Goal: Task Accomplishment & Management: Manage account settings

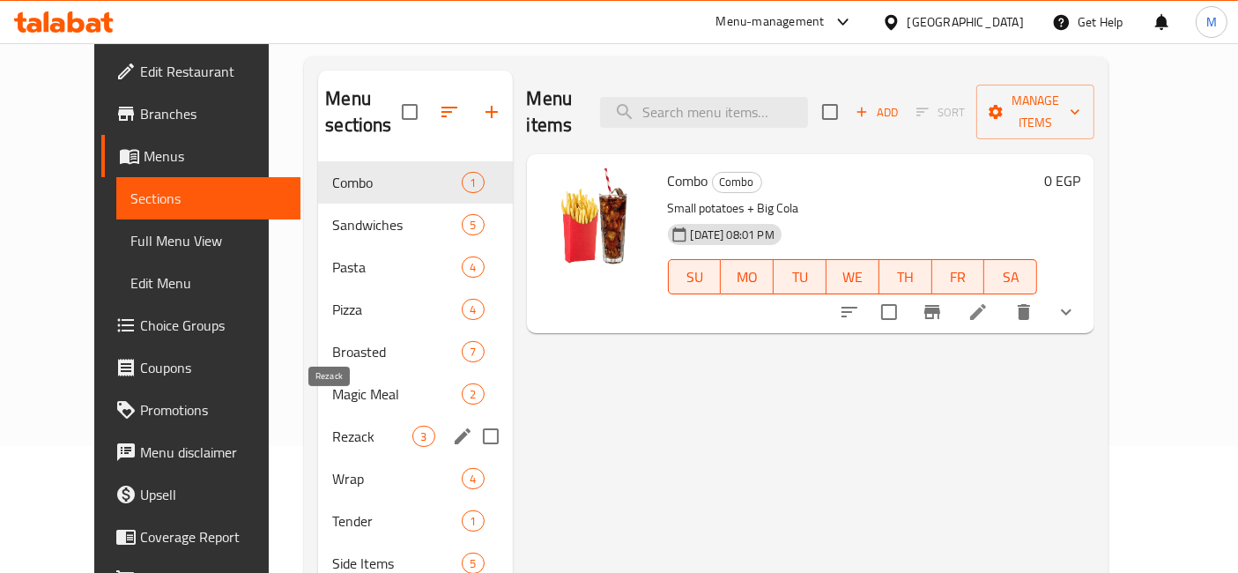
scroll to position [251, 0]
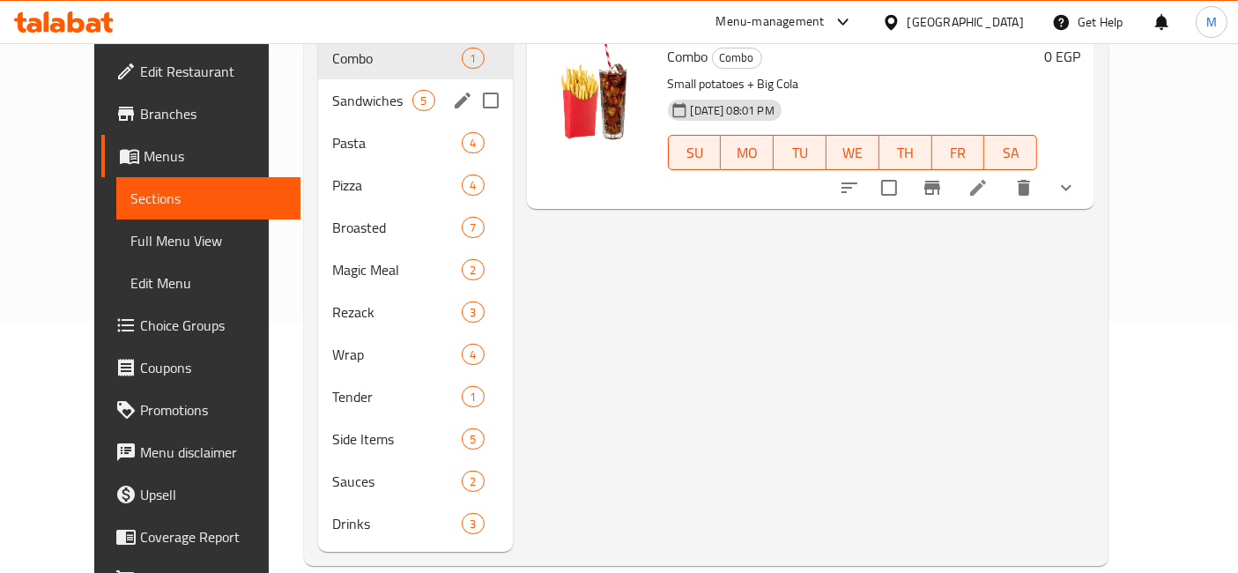
click at [342, 87] on div "Sandwiches 5" at bounding box center [415, 100] width 194 height 42
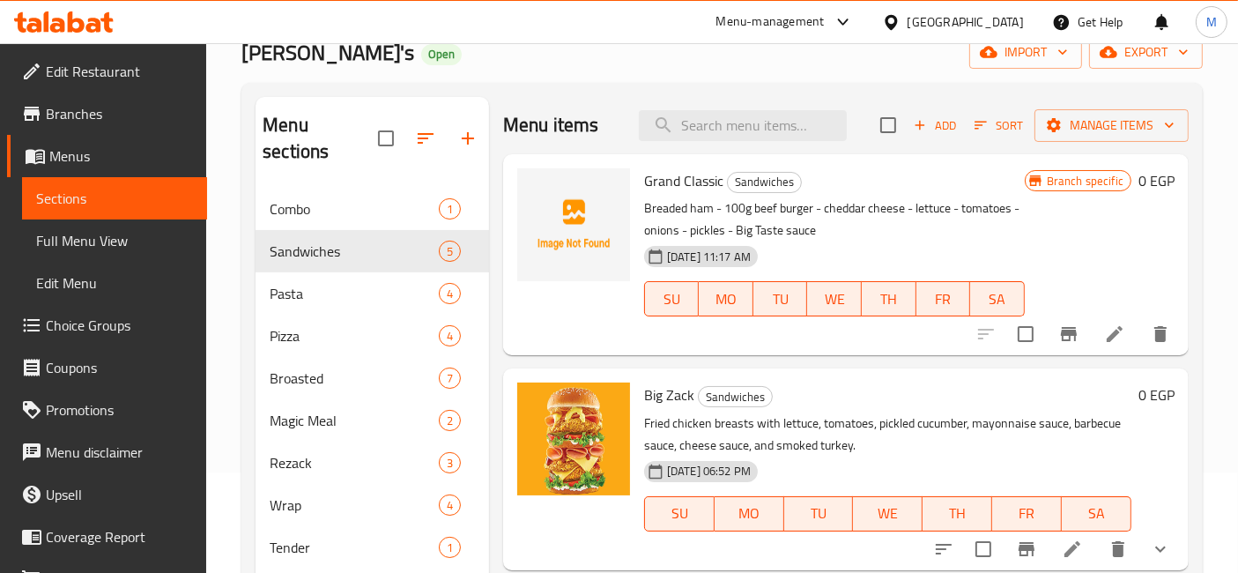
scroll to position [55, 0]
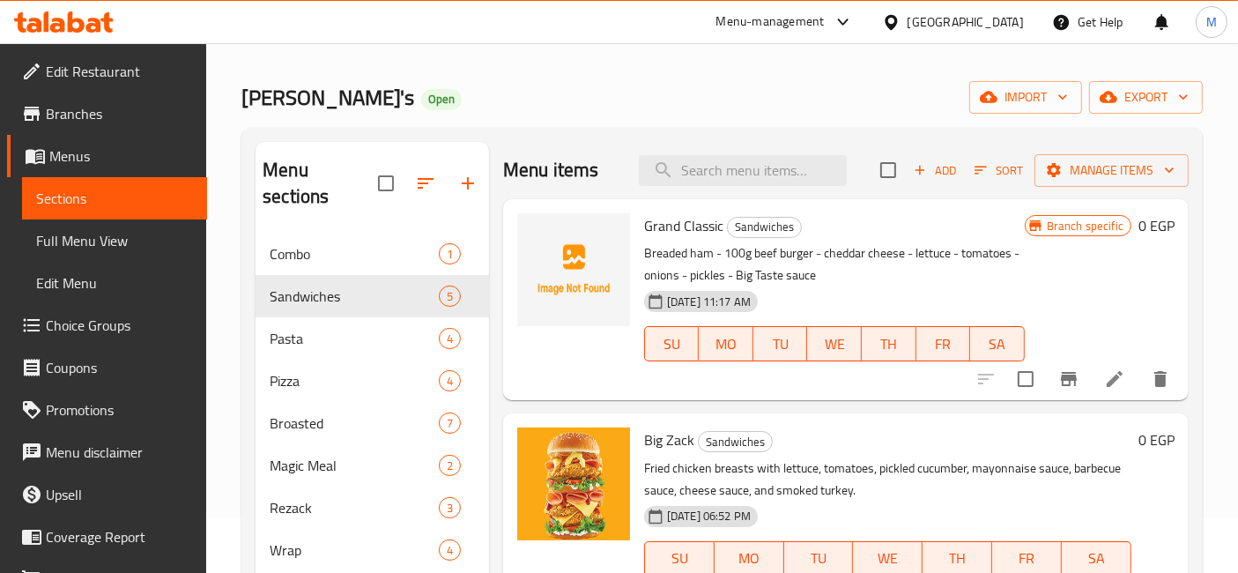
click at [1067, 376] on button "Branch-specific-item" at bounding box center [1068, 379] width 42 height 42
click at [1106, 377] on icon at bounding box center [1114, 379] width 16 height 16
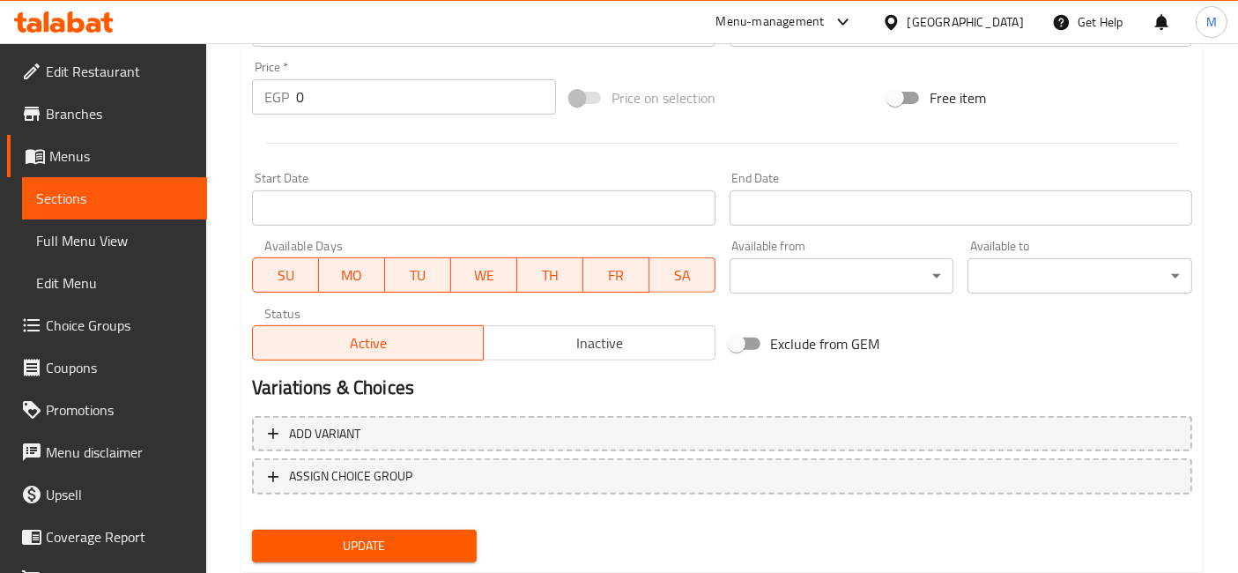
scroll to position [669, 0]
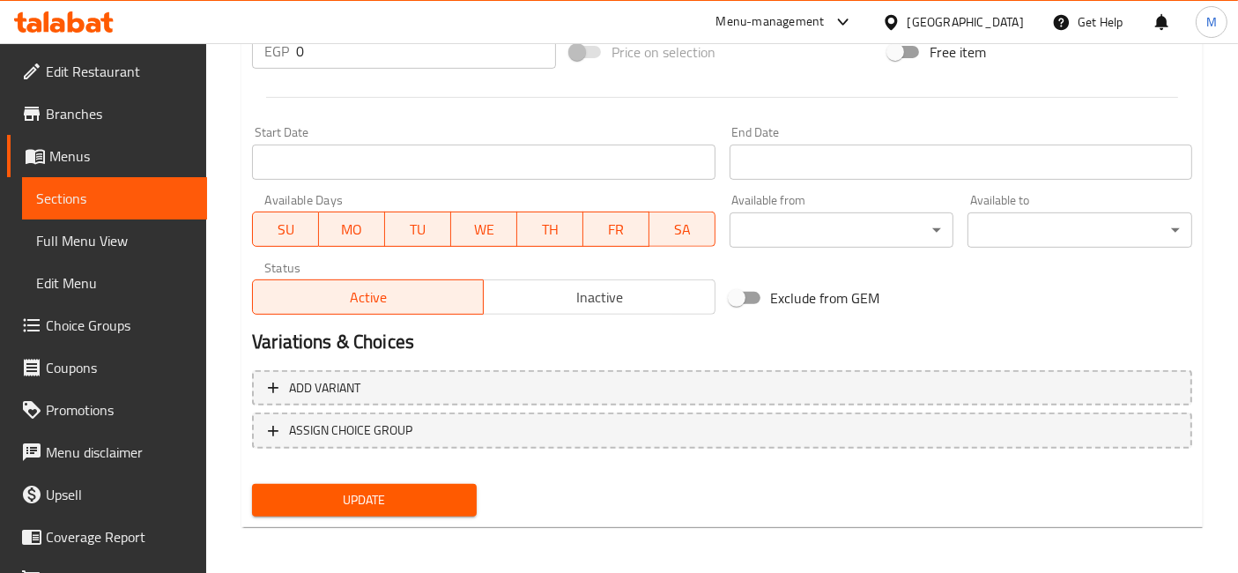
click at [1002, 370] on button "Add variant" at bounding box center [722, 388] width 940 height 36
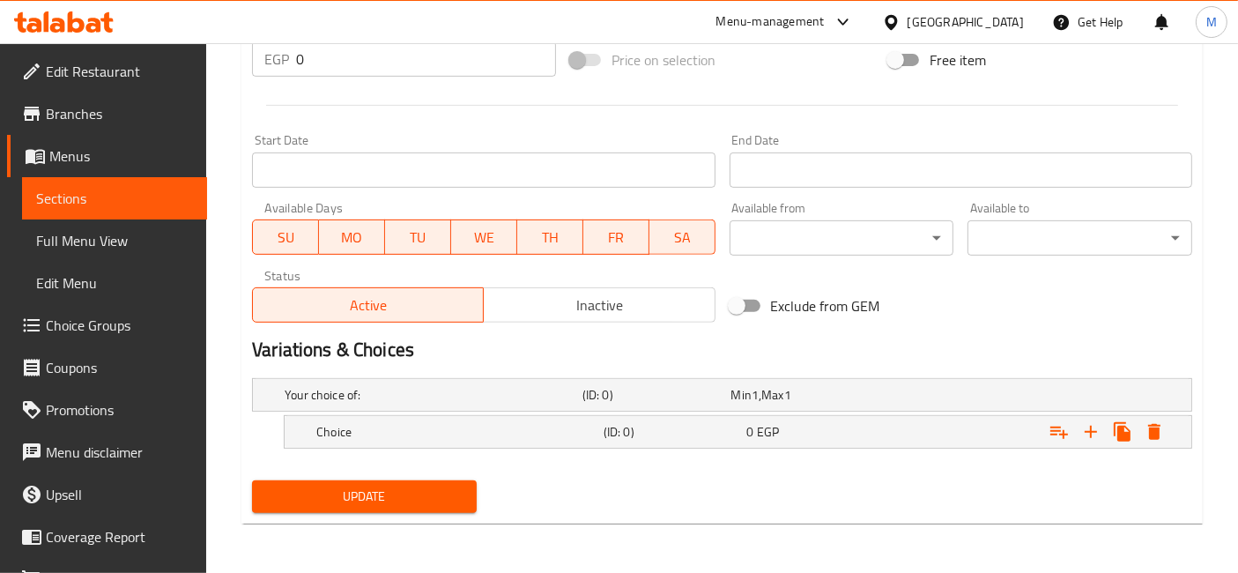
scroll to position [657, 0]
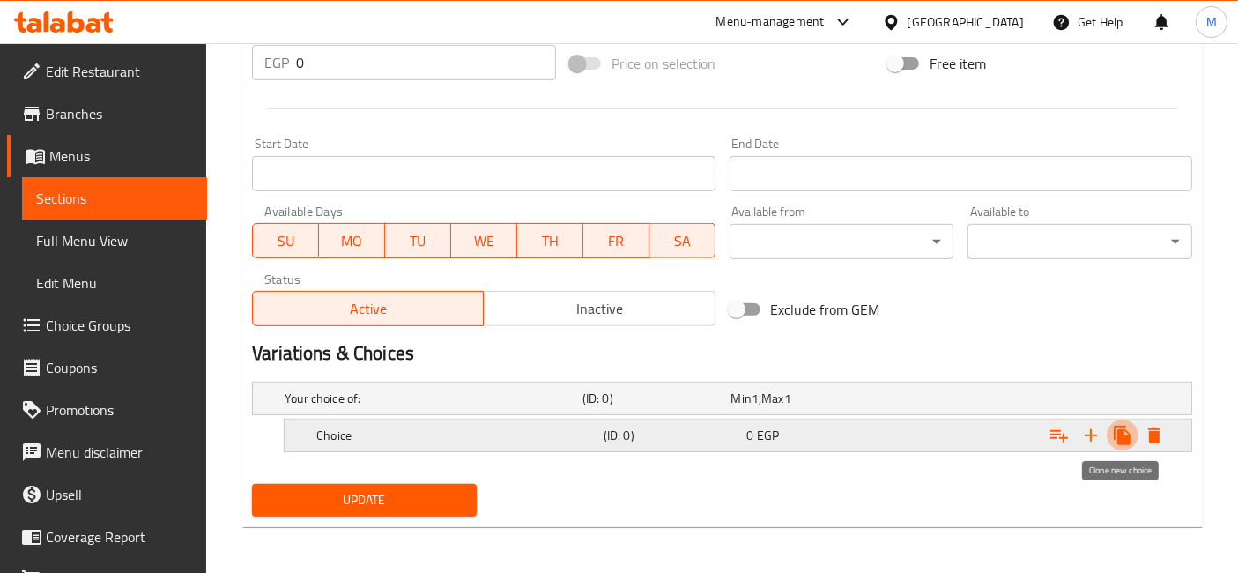
click at [1122, 427] on icon "Expand" at bounding box center [1121, 434] width 17 height 19
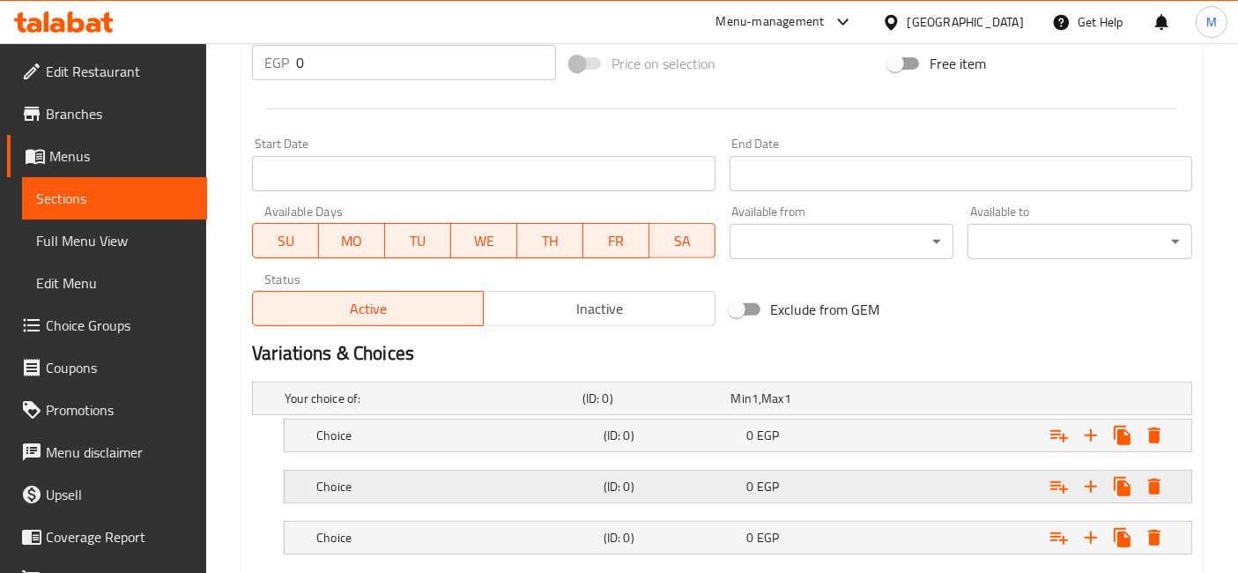
scroll to position [758, 0]
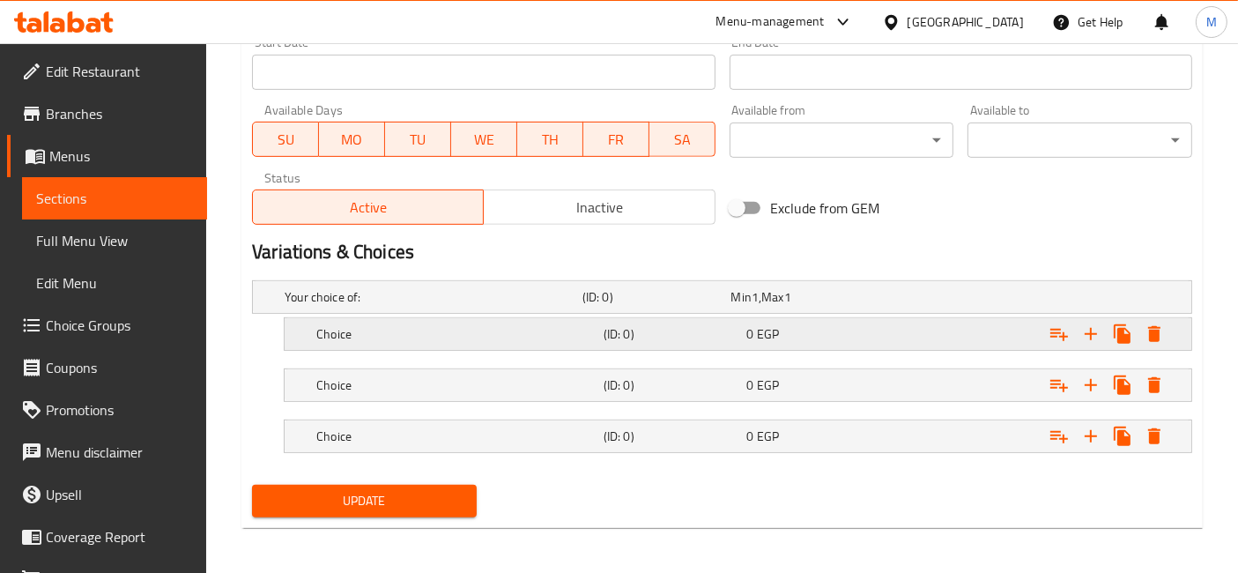
click at [667, 306] on h5 "(ID: 0)" at bounding box center [653, 297] width 142 height 18
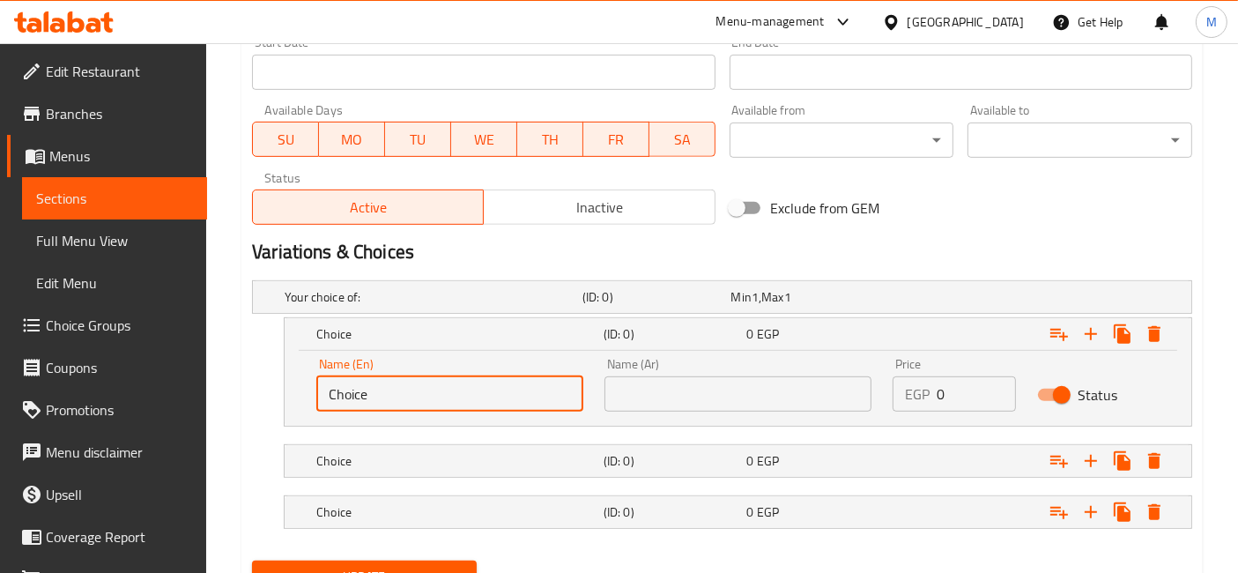
click at [512, 392] on input "Choice" at bounding box center [449, 393] width 267 height 35
type input "single"
click at [705, 397] on input "text" at bounding box center [737, 393] width 267 height 35
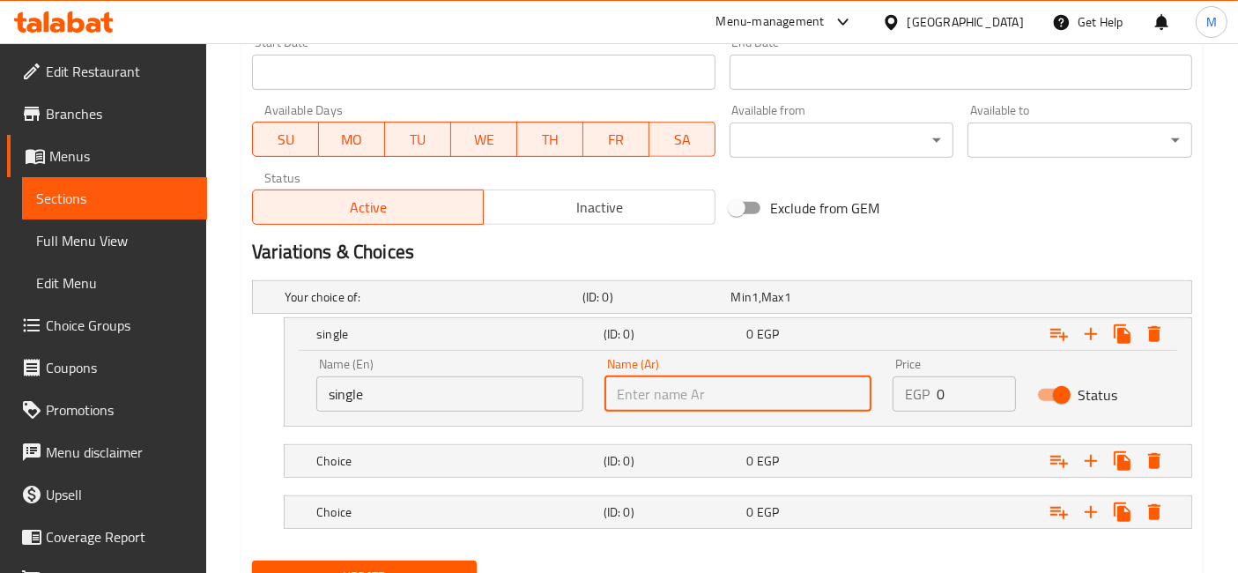
click at [664, 403] on input "text" at bounding box center [737, 393] width 267 height 35
type input "s"
type input "سنجل"
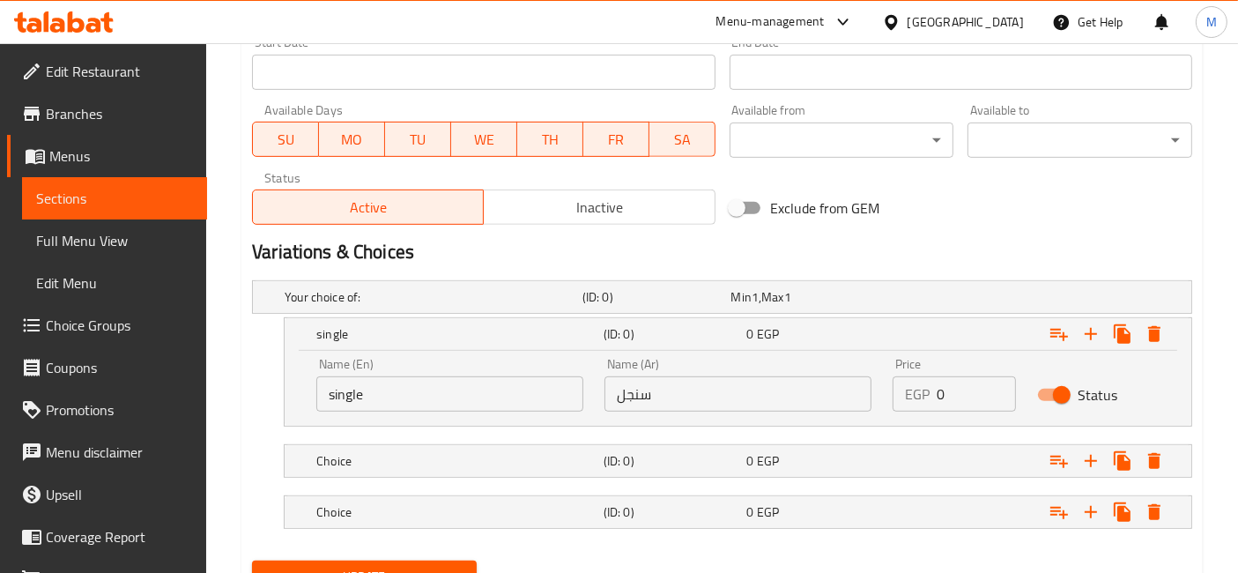
click at [908, 391] on p "EGP" at bounding box center [917, 393] width 25 height 21
drag, startPoint x: 938, startPoint y: 394, endPoint x: 923, endPoint y: 394, distance: 15.0
click at [923, 394] on div "EGP 0 Price" at bounding box center [953, 393] width 122 height 35
type input "160"
click at [976, 300] on div "Expand" at bounding box center [1025, 296] width 298 height 7
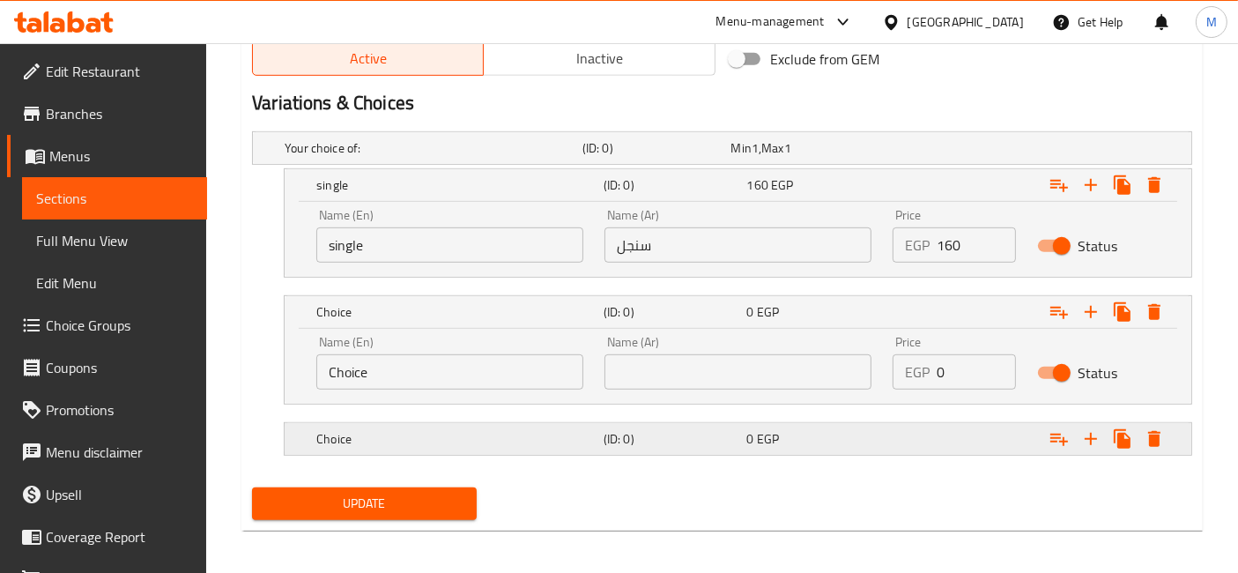
scroll to position [910, 0]
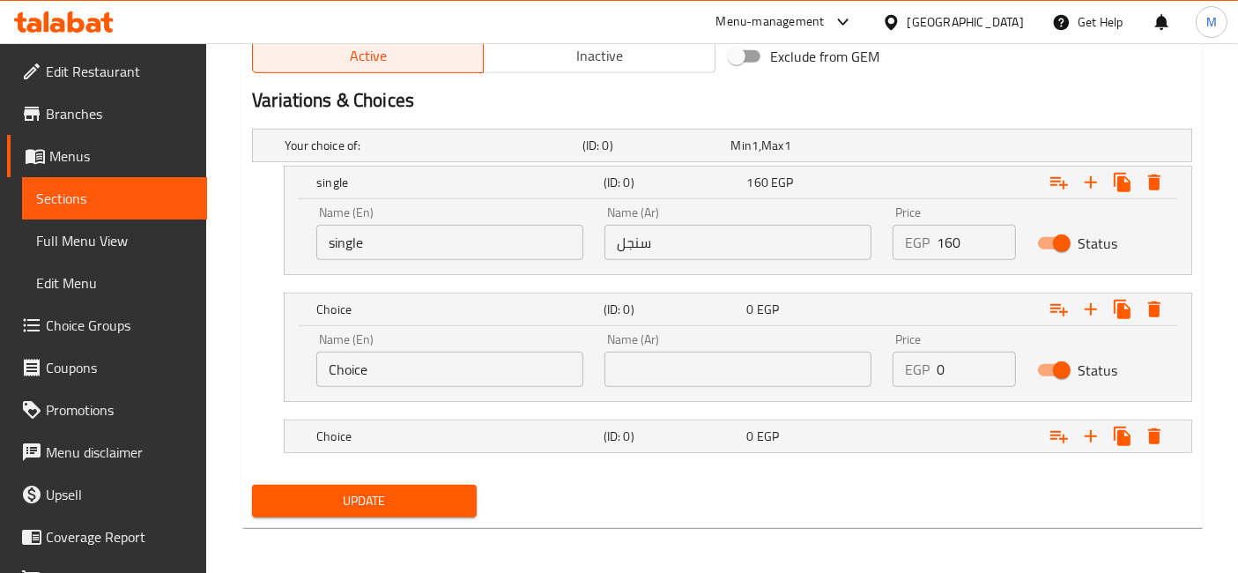
click at [447, 366] on input "Choice" at bounding box center [449, 368] width 267 height 35
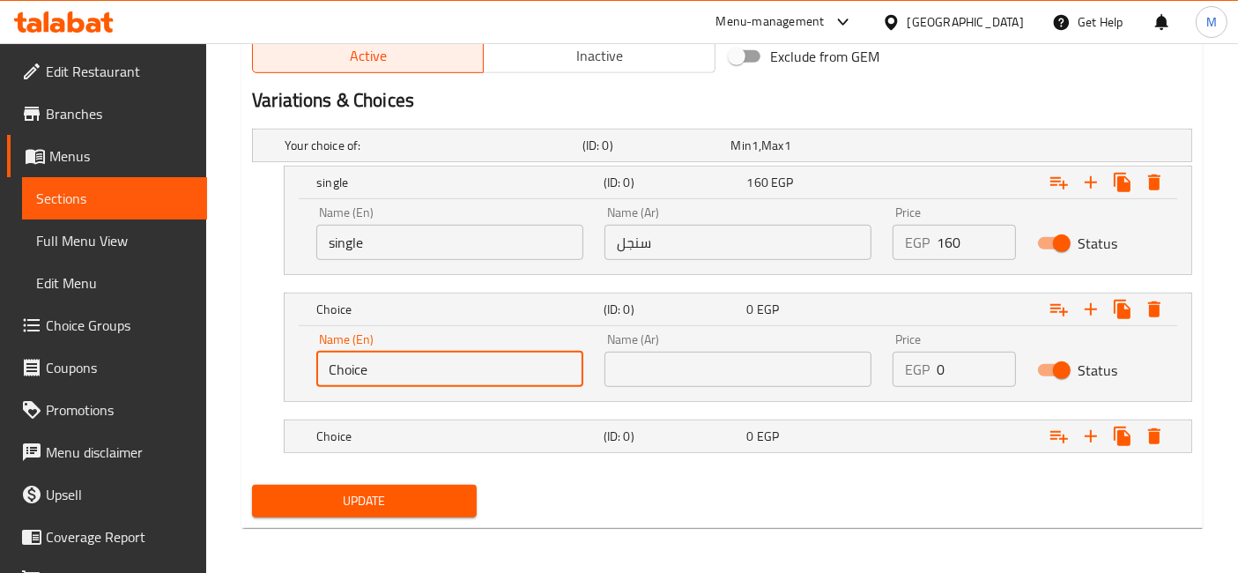
click at [447, 366] on input "Choice" at bounding box center [449, 368] width 267 height 35
type input "ي"
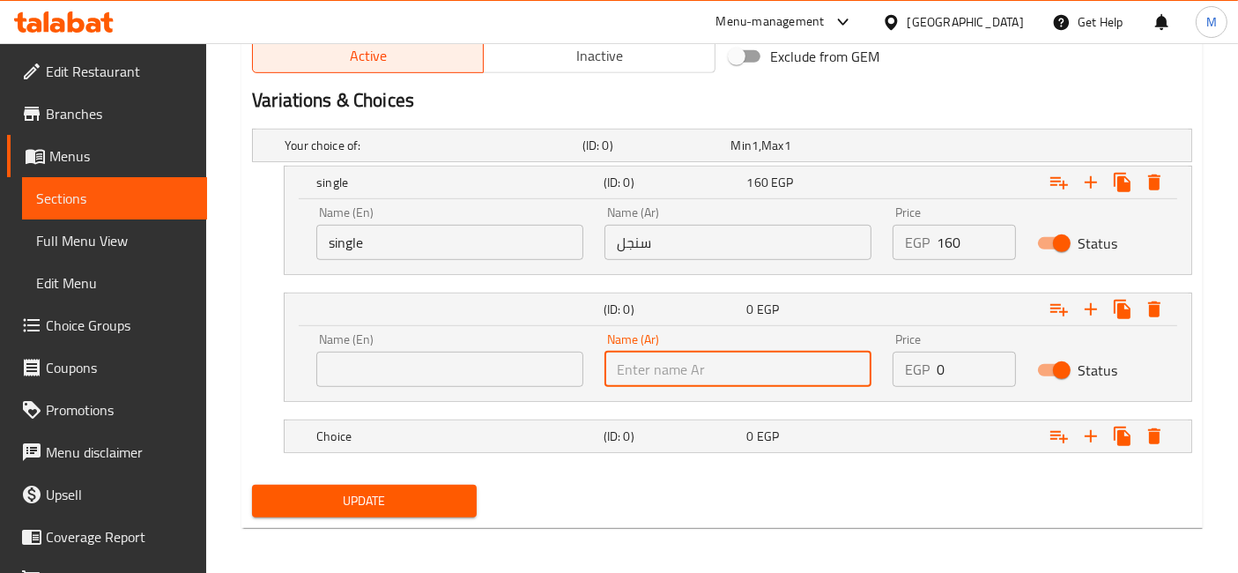
click at [691, 351] on input "text" at bounding box center [737, 368] width 267 height 35
type input "دبل"
click at [516, 365] on input "text" at bounding box center [449, 368] width 267 height 35
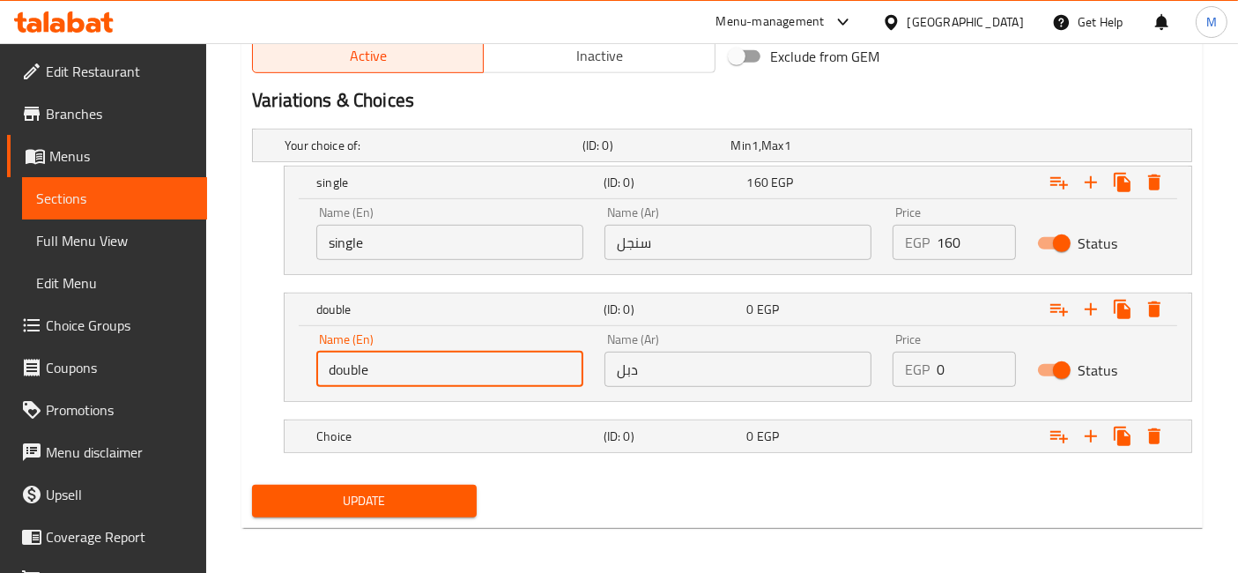
type input "double"
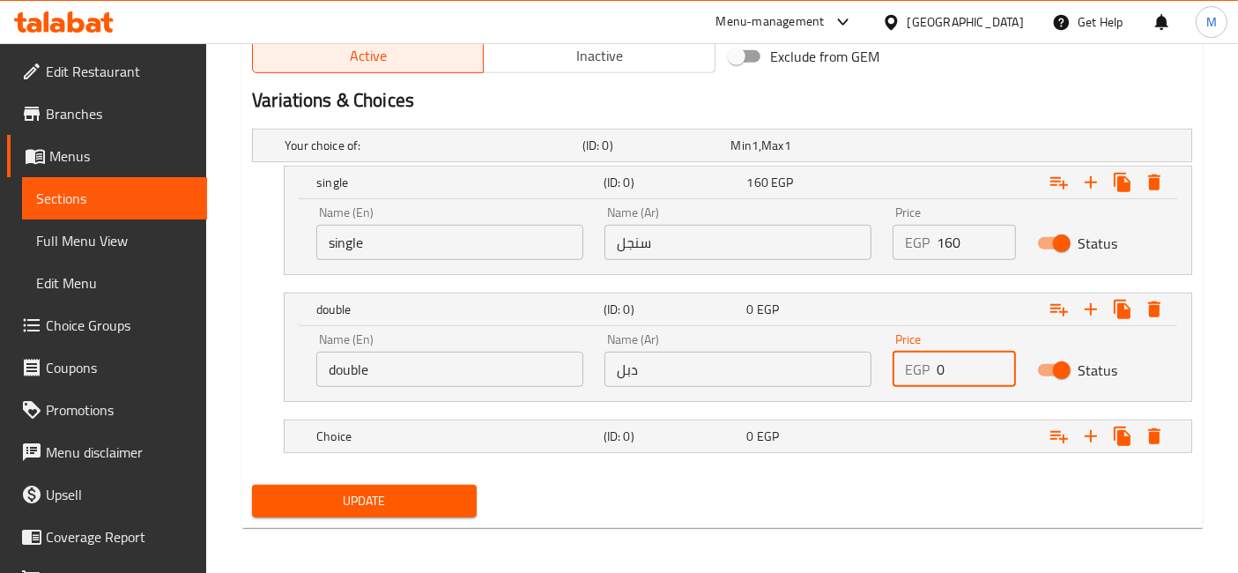
drag, startPoint x: 965, startPoint y: 366, endPoint x: 919, endPoint y: 373, distance: 47.2
click at [928, 369] on div "EGP 0 Price" at bounding box center [953, 368] width 122 height 35
type input "230"
click at [933, 149] on div "Expand" at bounding box center [1025, 145] width 298 height 7
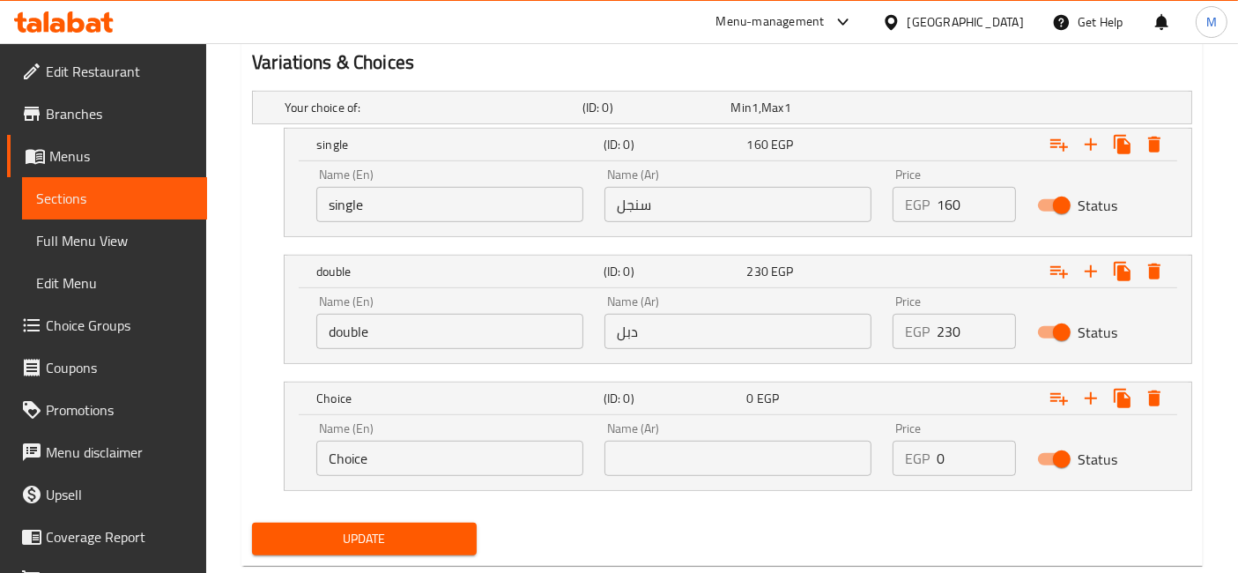
scroll to position [985, 0]
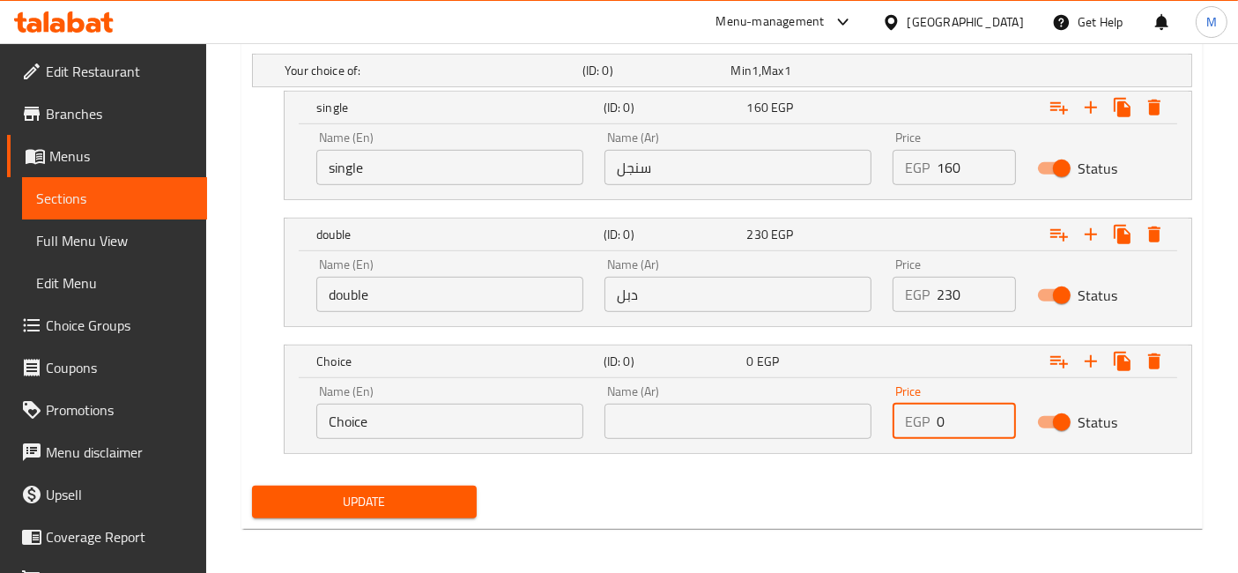
drag, startPoint x: 970, startPoint y: 429, endPoint x: 880, endPoint y: 435, distance: 90.1
click at [880, 435] on div "Name (En) Choice Name (En) Name (Ar) Name (Ar) Price EGP 0 Price Status" at bounding box center [738, 411] width 864 height 75
type input "280"
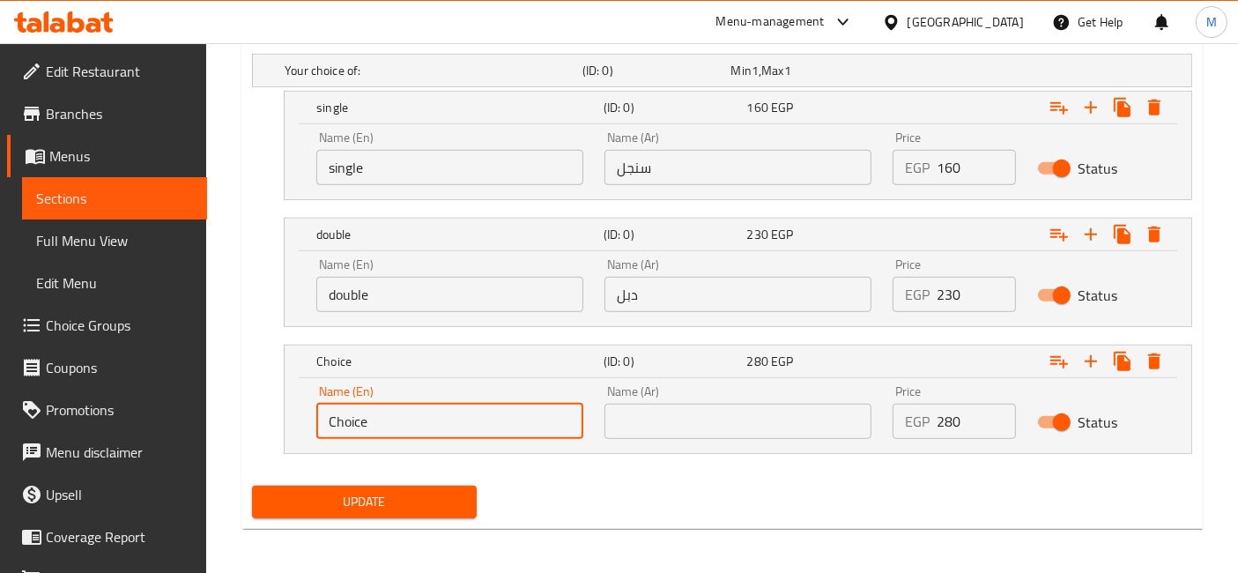
click at [439, 433] on input "Choice" at bounding box center [449, 420] width 267 height 35
type input "t"
type input "Triple"
click at [638, 408] on input "text" at bounding box center [737, 420] width 267 height 35
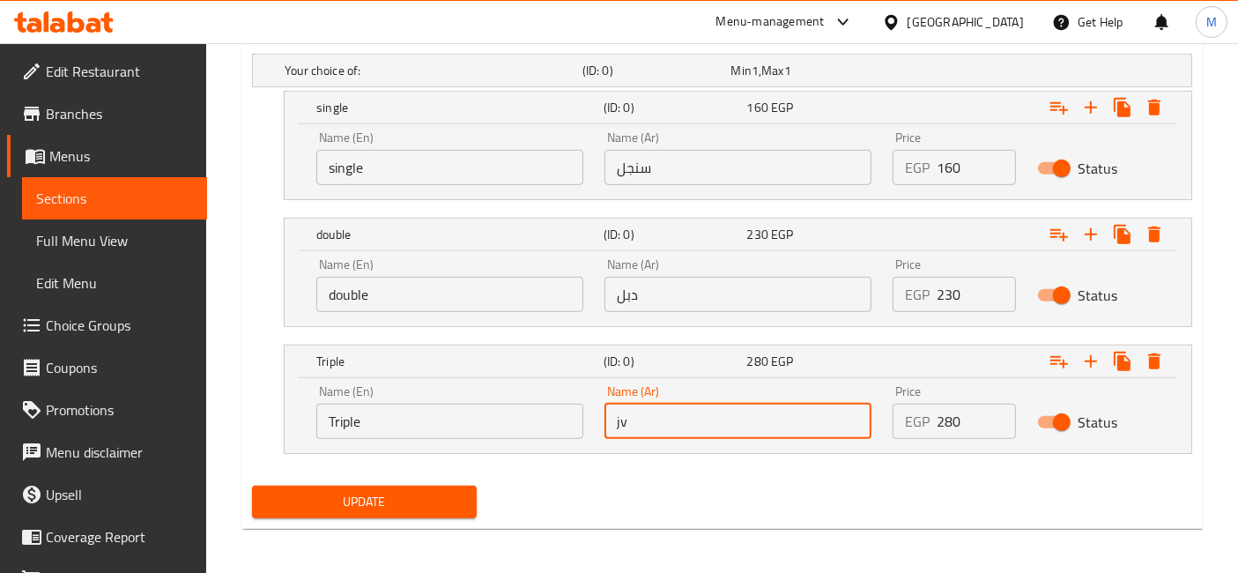
type input "j"
type input "تربل"
click at [252, 485] on button "Update" at bounding box center [364, 501] width 225 height 33
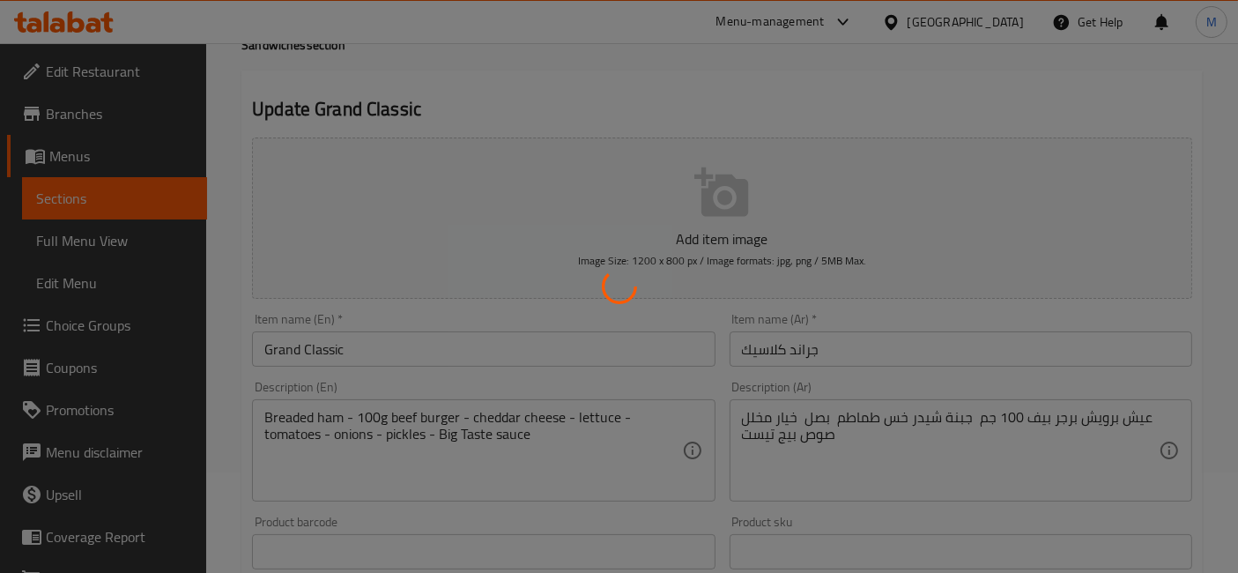
scroll to position [0, 0]
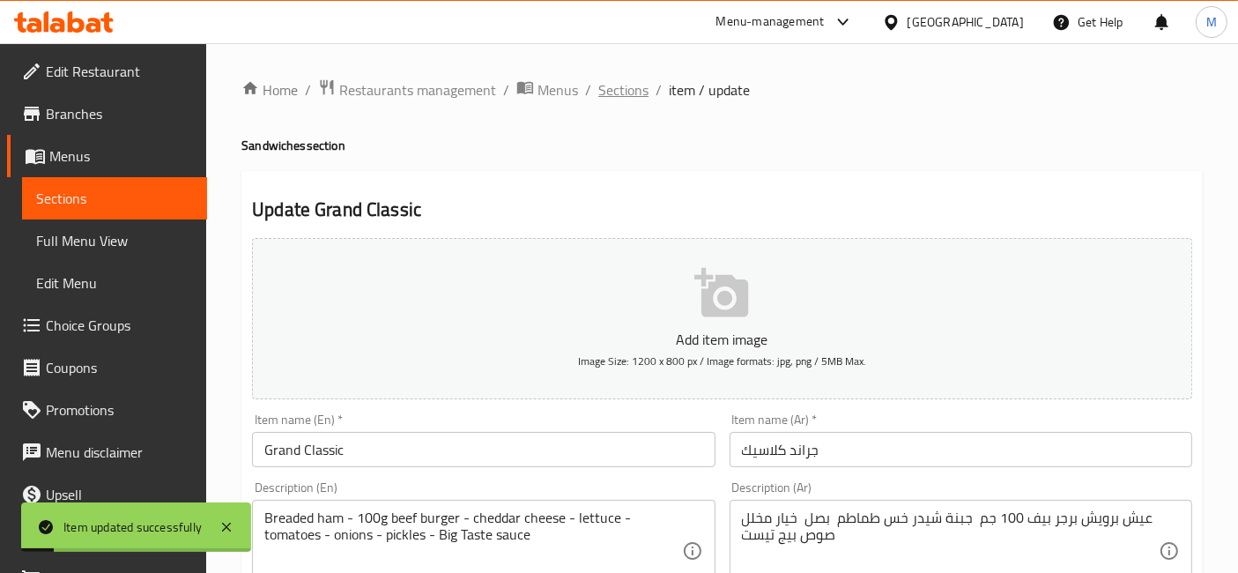
click at [634, 85] on span "Sections" at bounding box center [623, 89] width 50 height 21
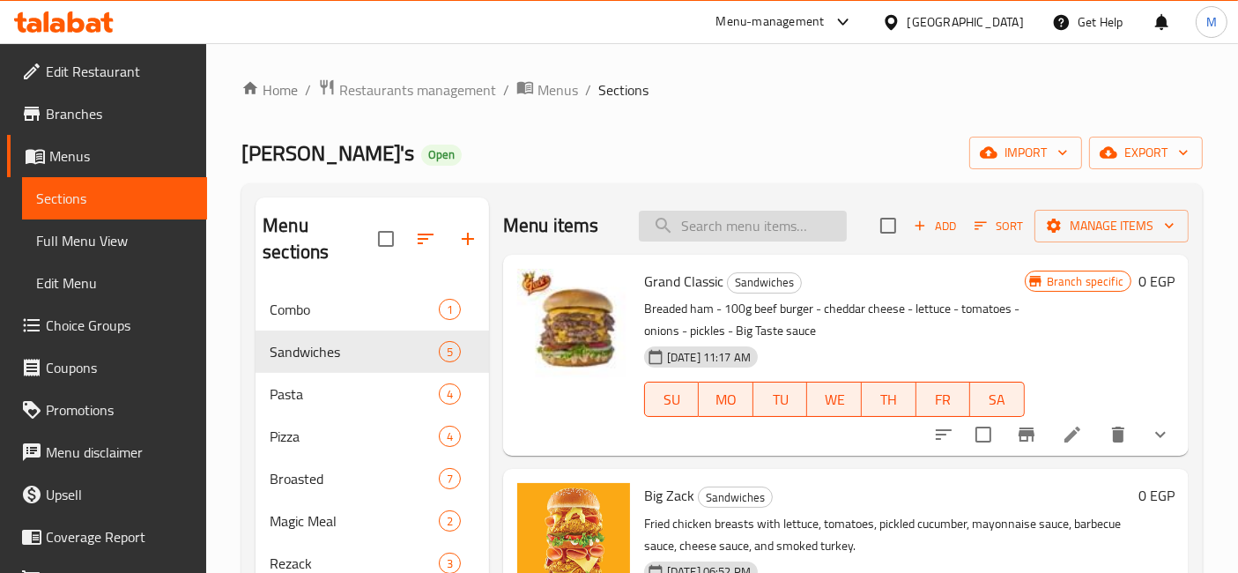
click at [785, 216] on input "search" at bounding box center [743, 226] width 208 height 31
type input "ب"
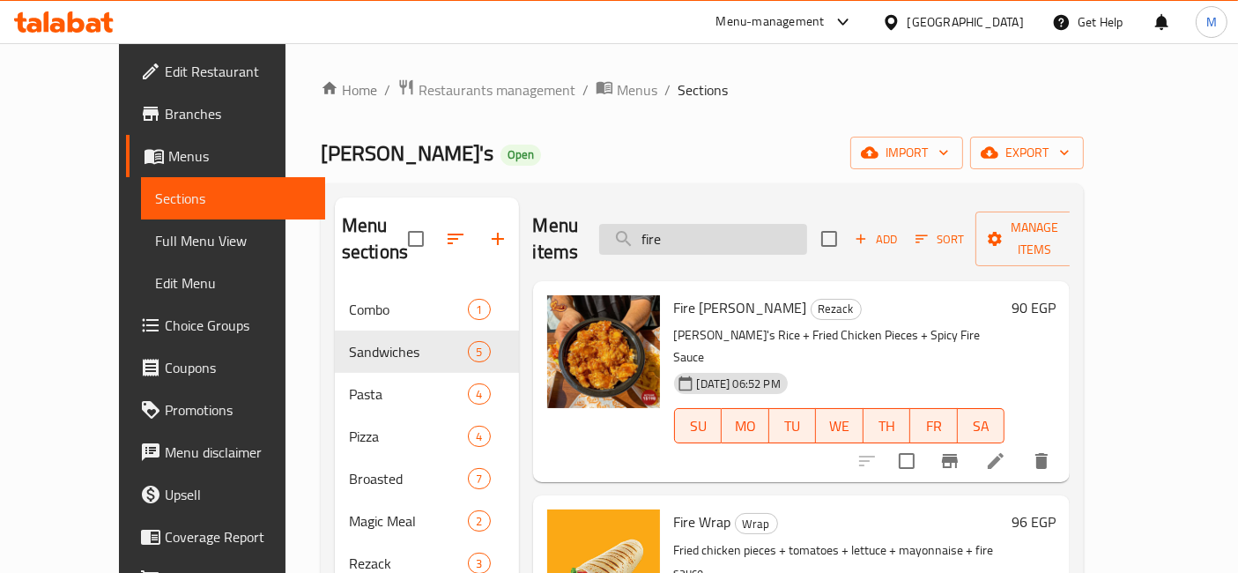
click at [679, 233] on input "fire" at bounding box center [703, 239] width 208 height 31
click at [669, 226] on input "fire" at bounding box center [703, 239] width 208 height 31
click at [694, 235] on input "fire" at bounding box center [703, 239] width 208 height 31
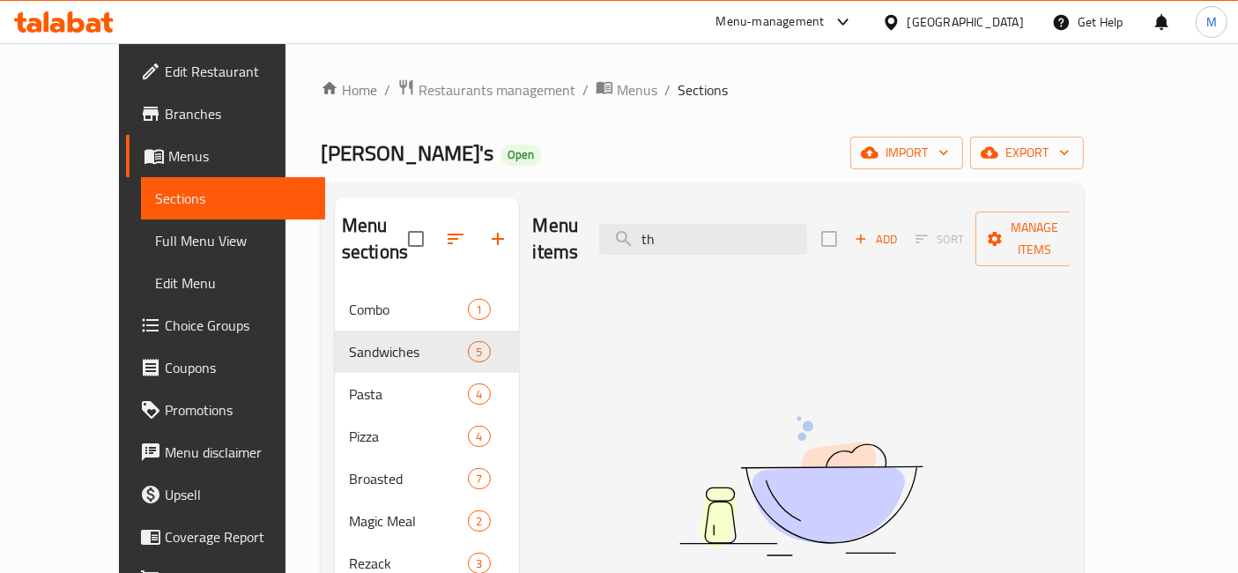
type input "t"
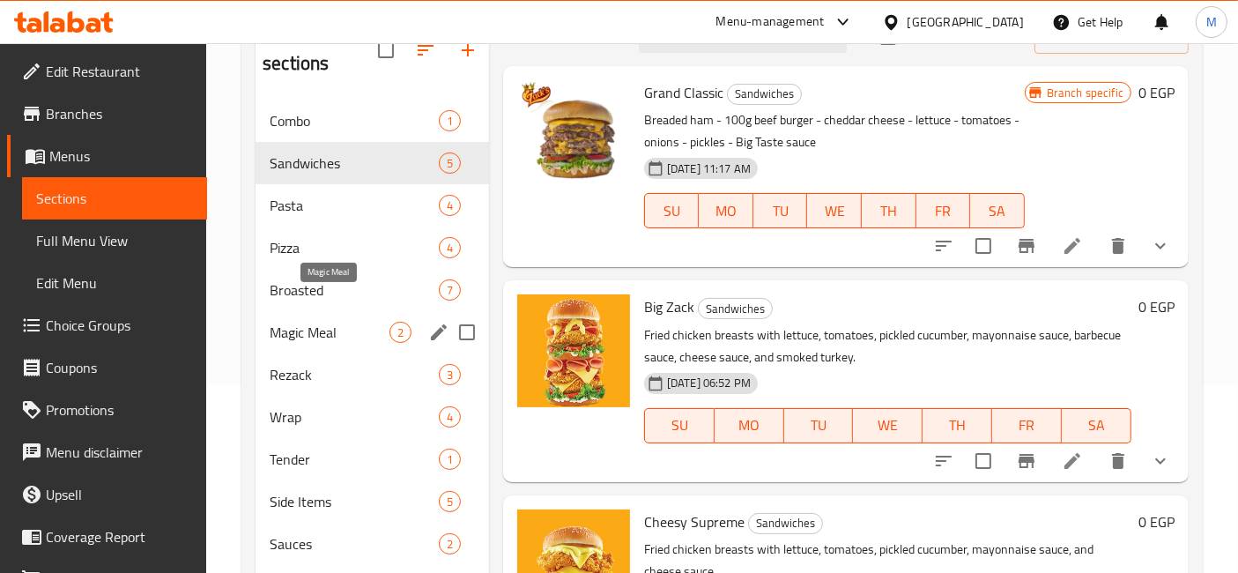
scroll to position [251, 0]
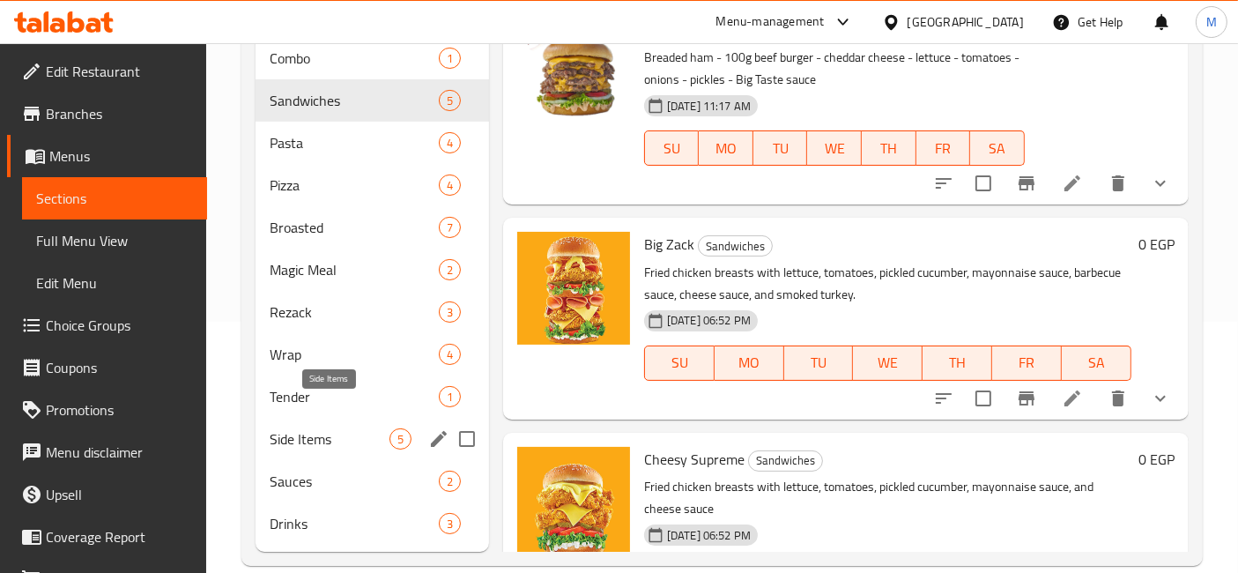
click at [340, 428] on span "Side Items" at bounding box center [330, 438] width 120 height 21
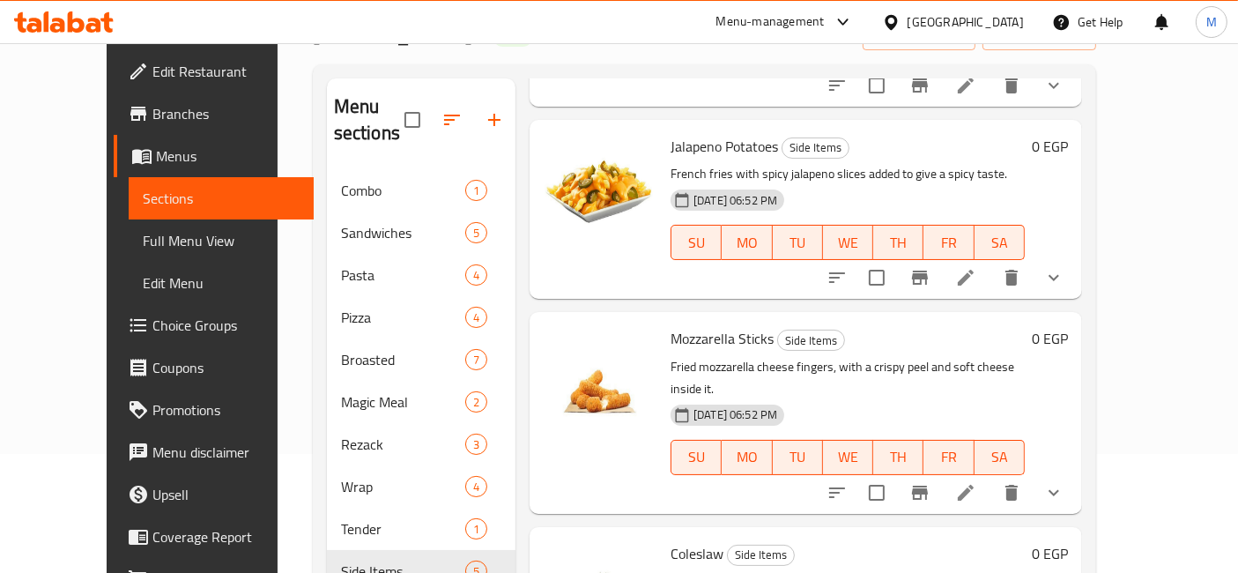
scroll to position [251, 0]
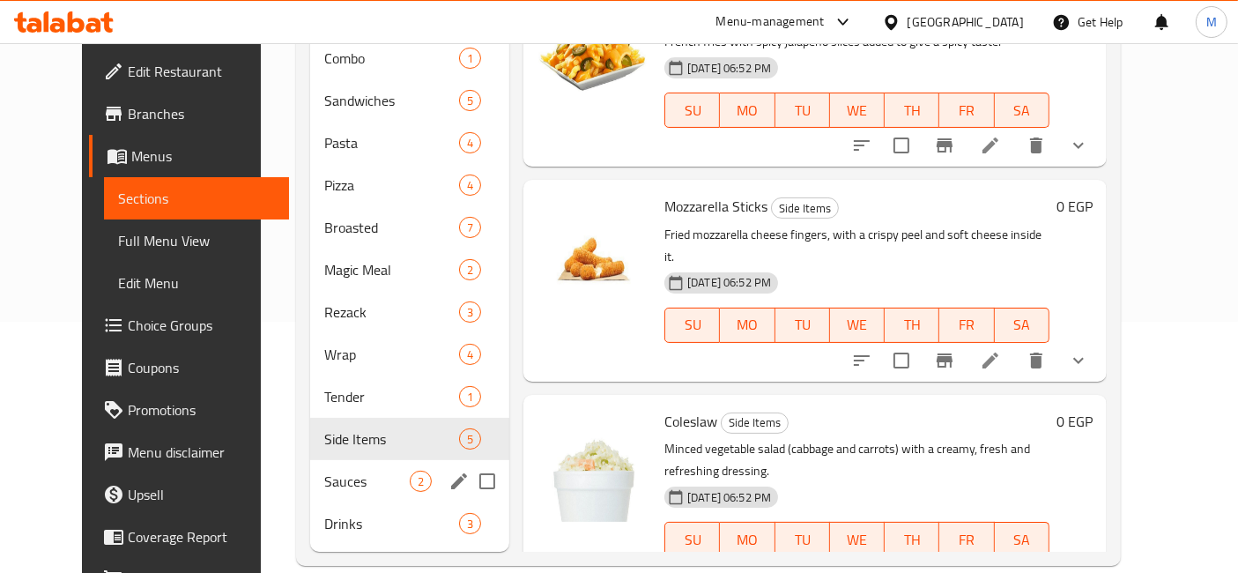
click at [367, 460] on div "Sauces 2" at bounding box center [409, 481] width 199 height 42
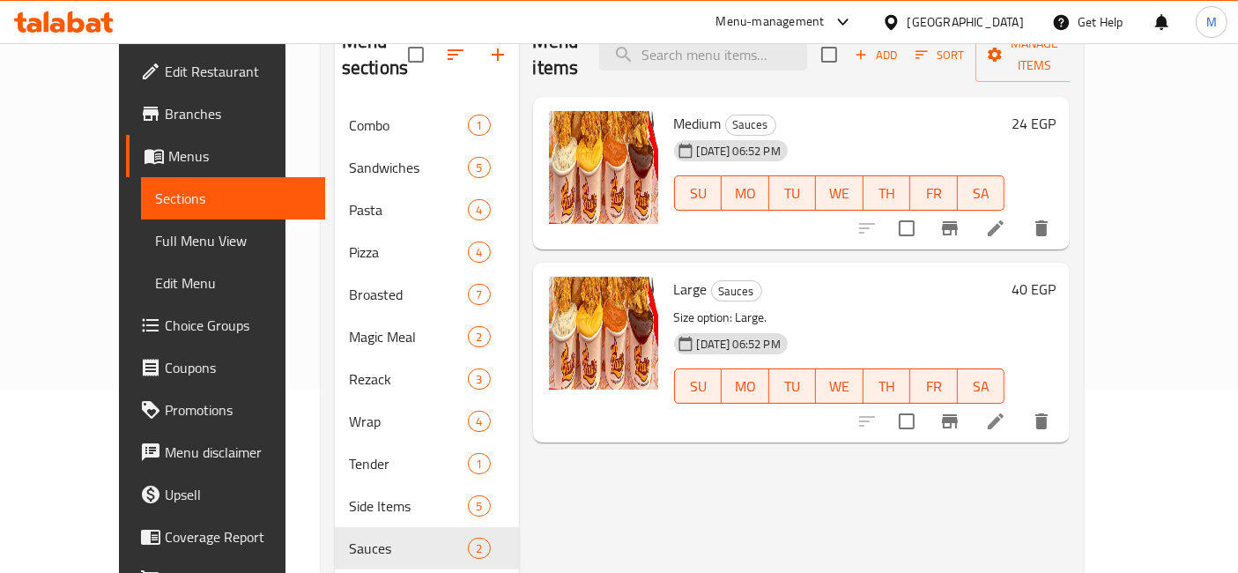
scroll to position [153, 0]
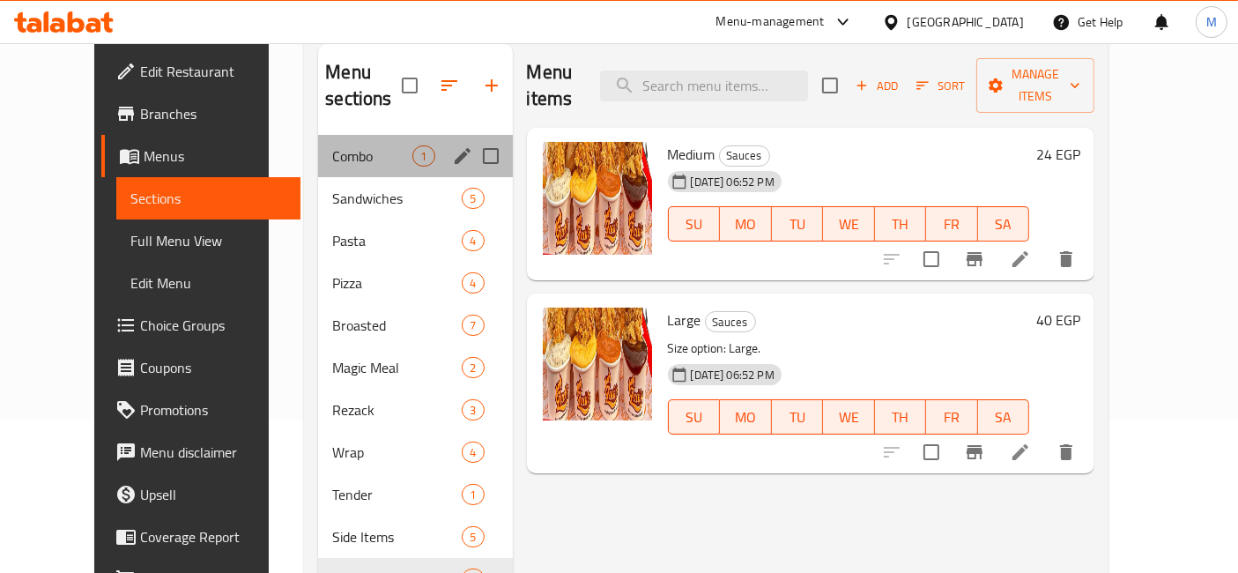
click at [323, 142] on div "Combo 1" at bounding box center [415, 156] width 194 height 42
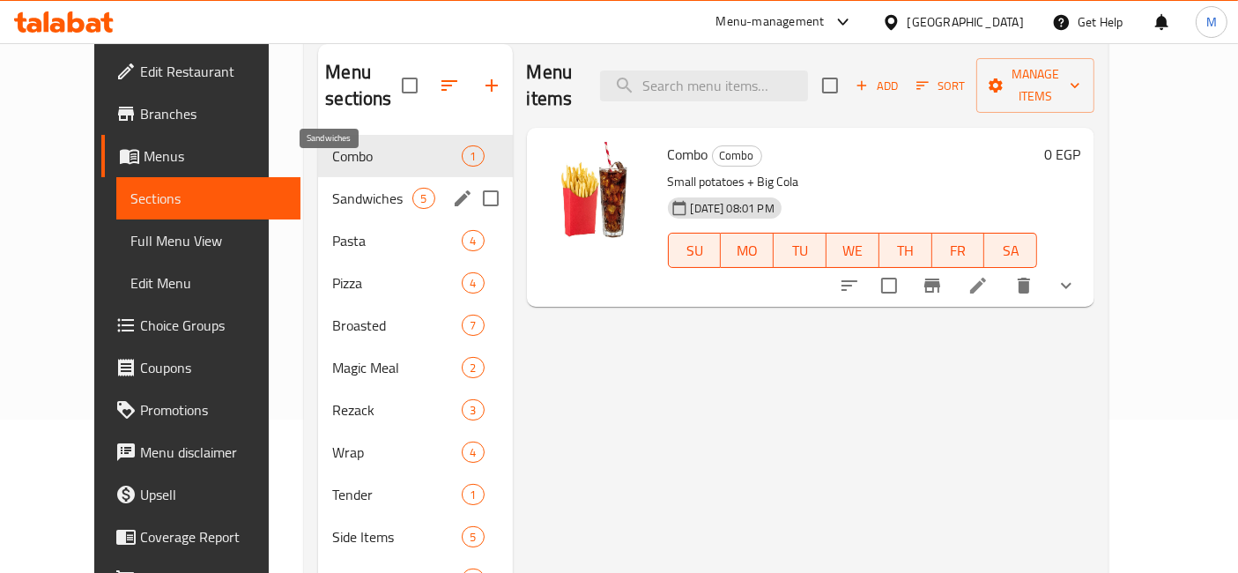
click at [340, 188] on span "Sandwiches" at bounding box center [372, 198] width 80 height 21
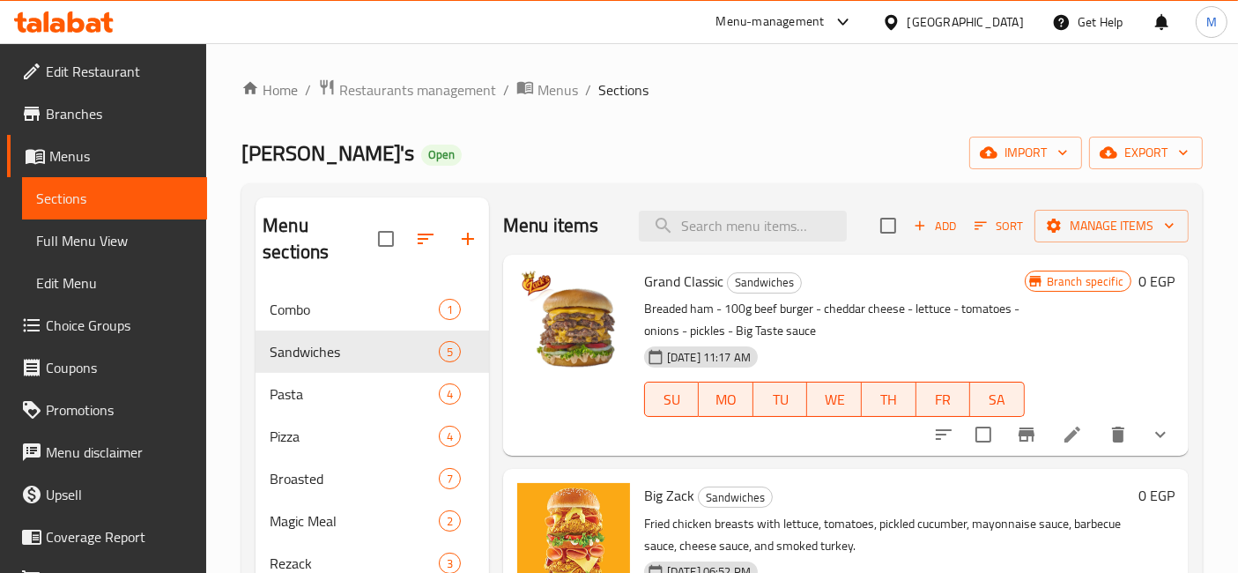
click at [72, 21] on icon at bounding box center [76, 21] width 17 height 21
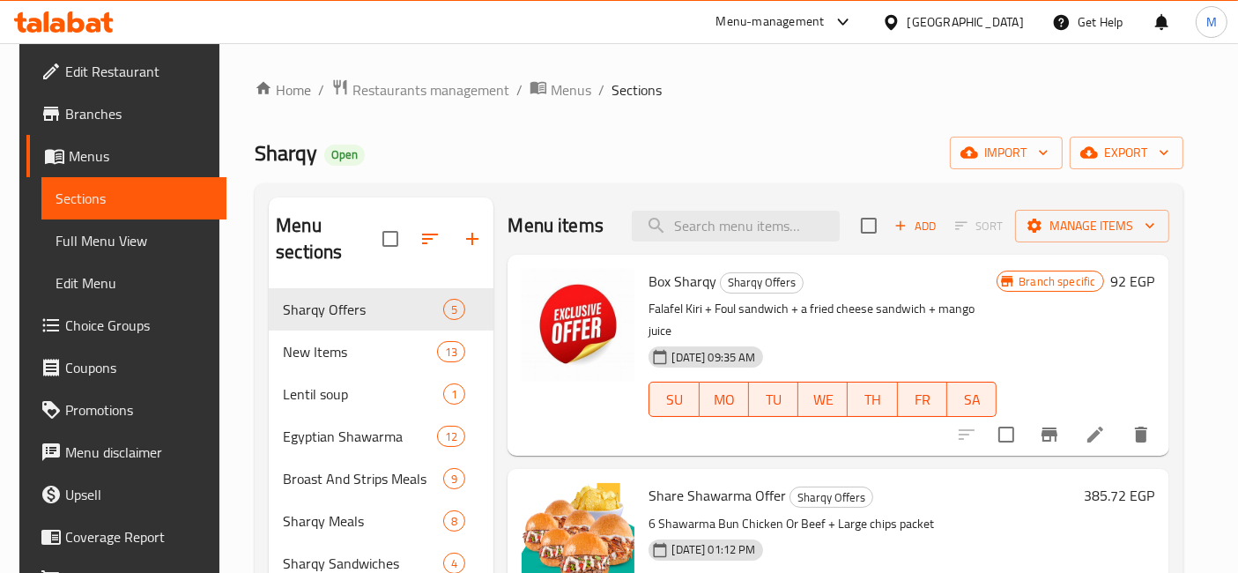
scroll to position [589, 0]
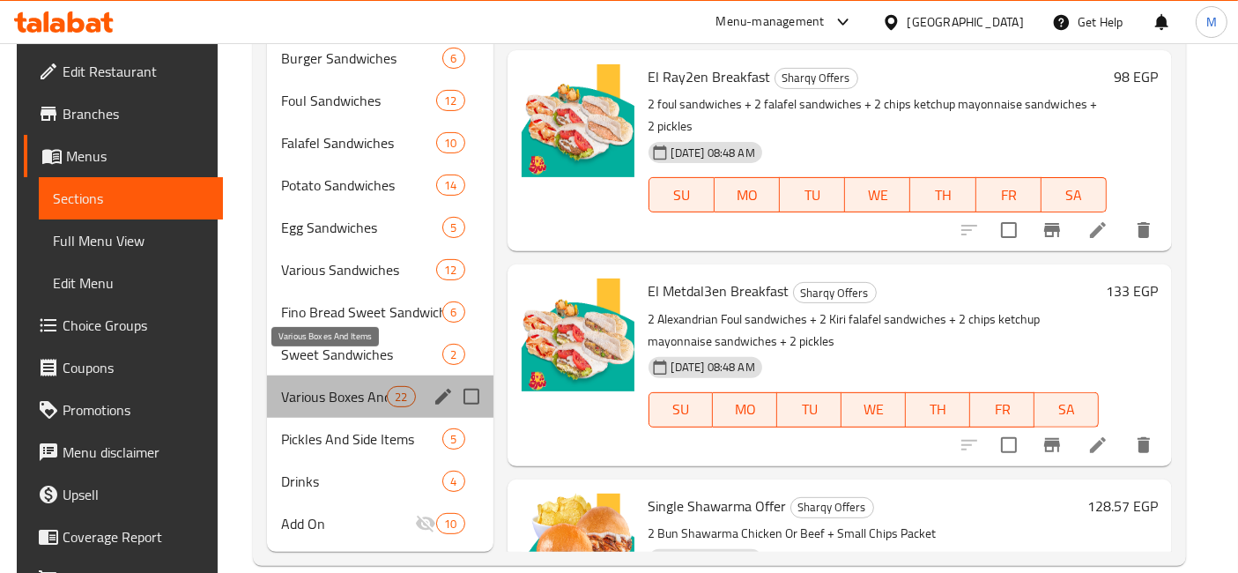
click at [372, 386] on span "Various Boxes And Items" at bounding box center [334, 396] width 107 height 21
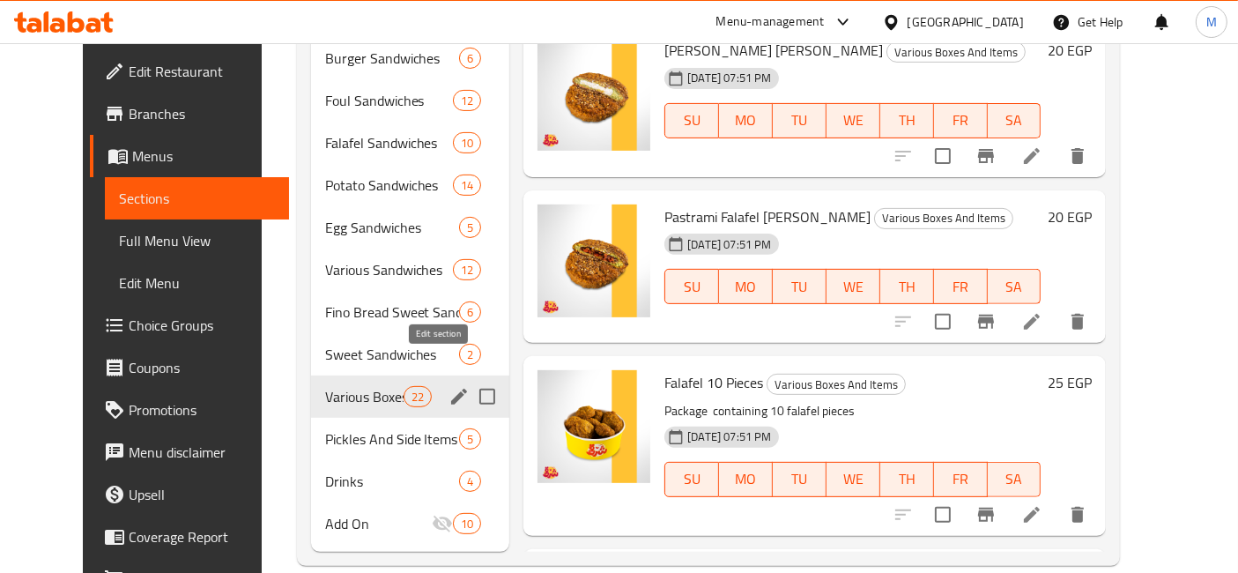
click at [448, 386] on icon "edit" at bounding box center [458, 396] width 21 height 21
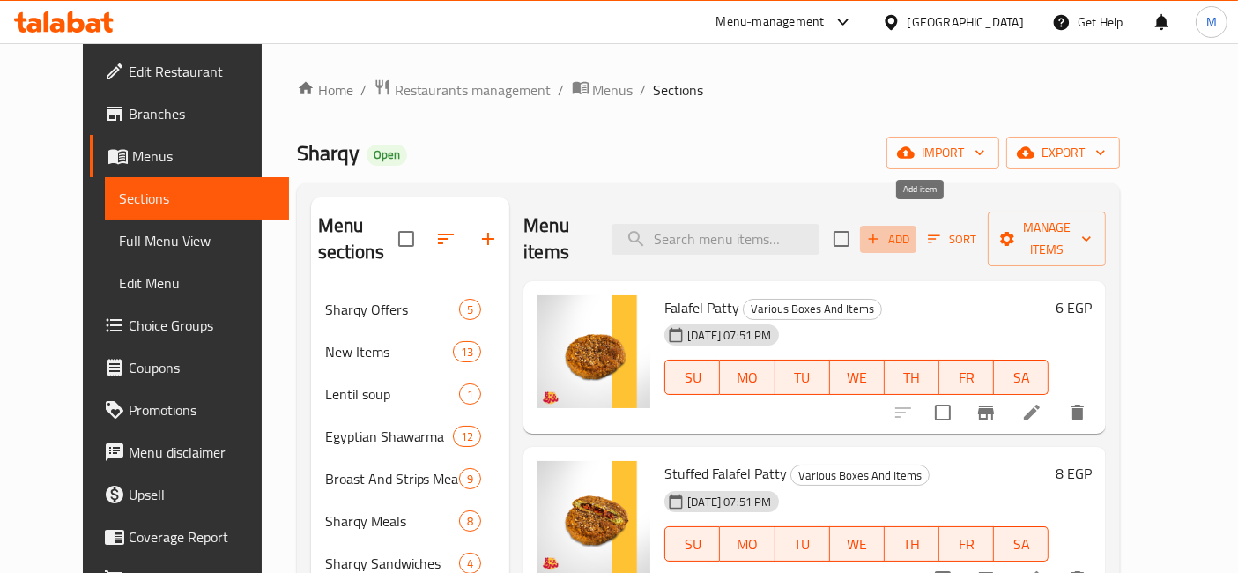
click at [912, 229] on span "Add" at bounding box center [888, 239] width 48 height 20
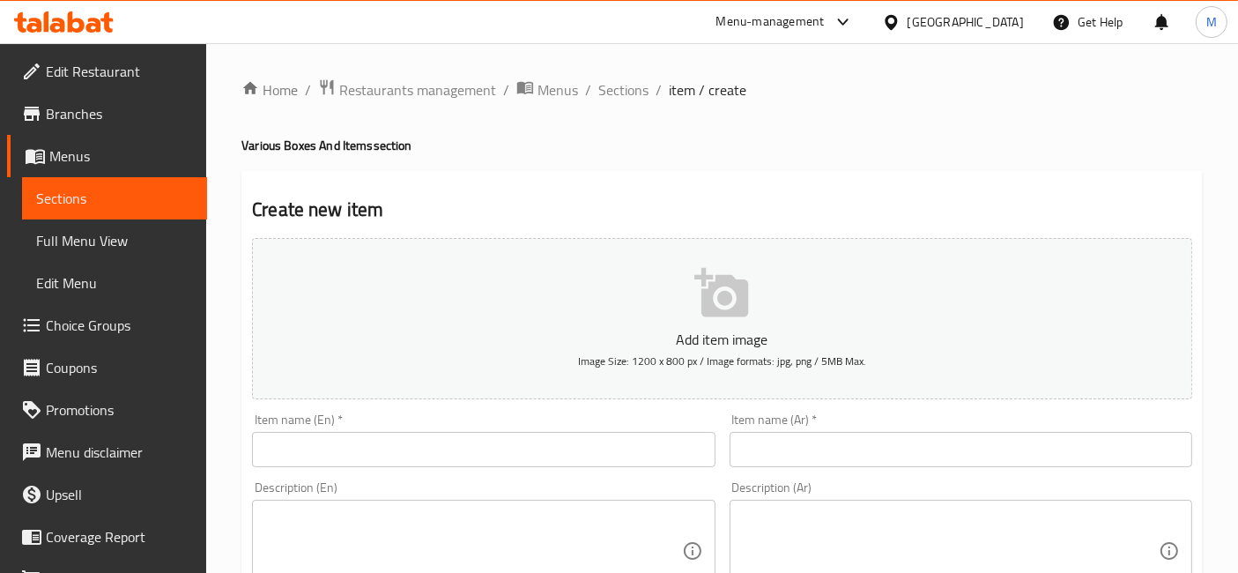
click at [867, 450] on input "text" at bounding box center [960, 449] width 462 height 35
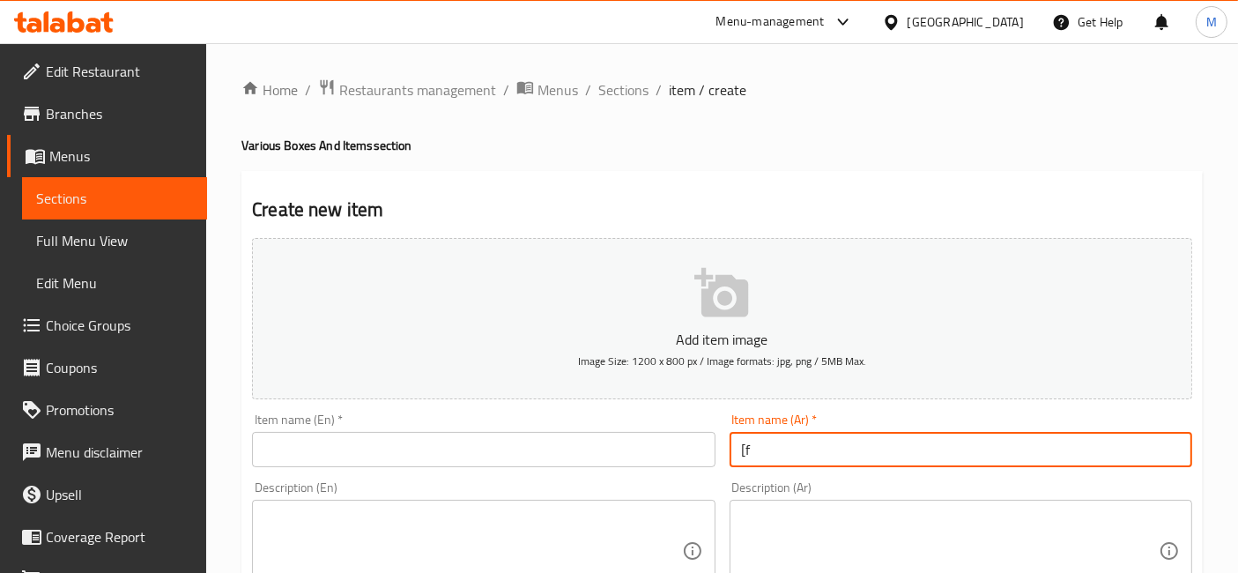
type input "["
click at [867, 450] on input "جبنه قريش" at bounding box center [960, 449] width 462 height 35
type input "جبنه قريش"
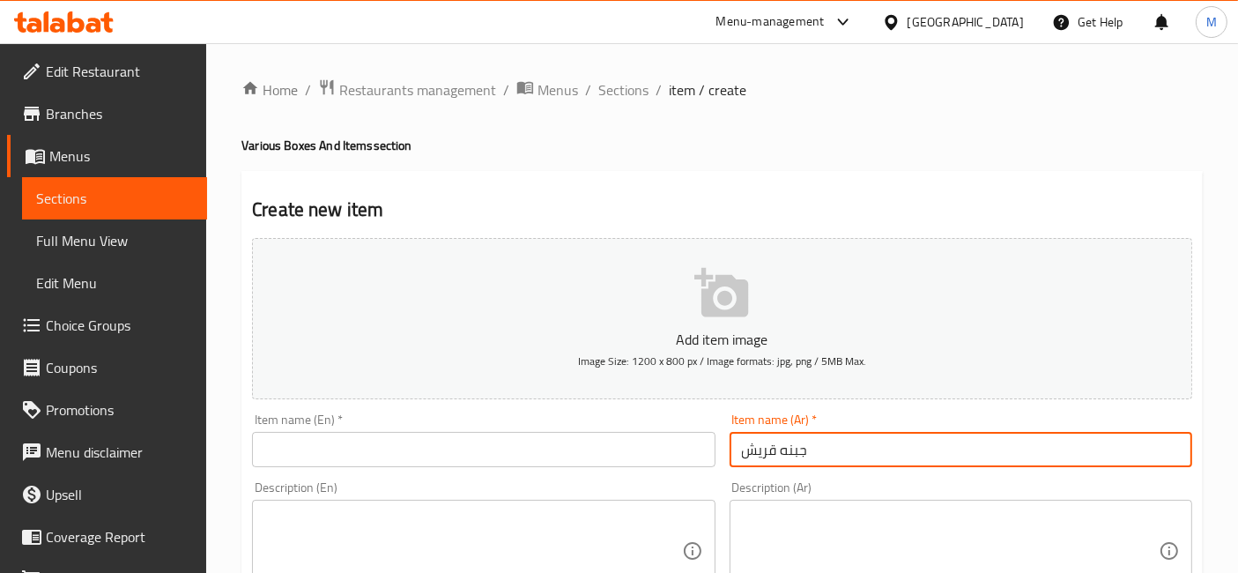
click at [465, 429] on div "Item name (En)   * Item name (En) *" at bounding box center [483, 440] width 462 height 54
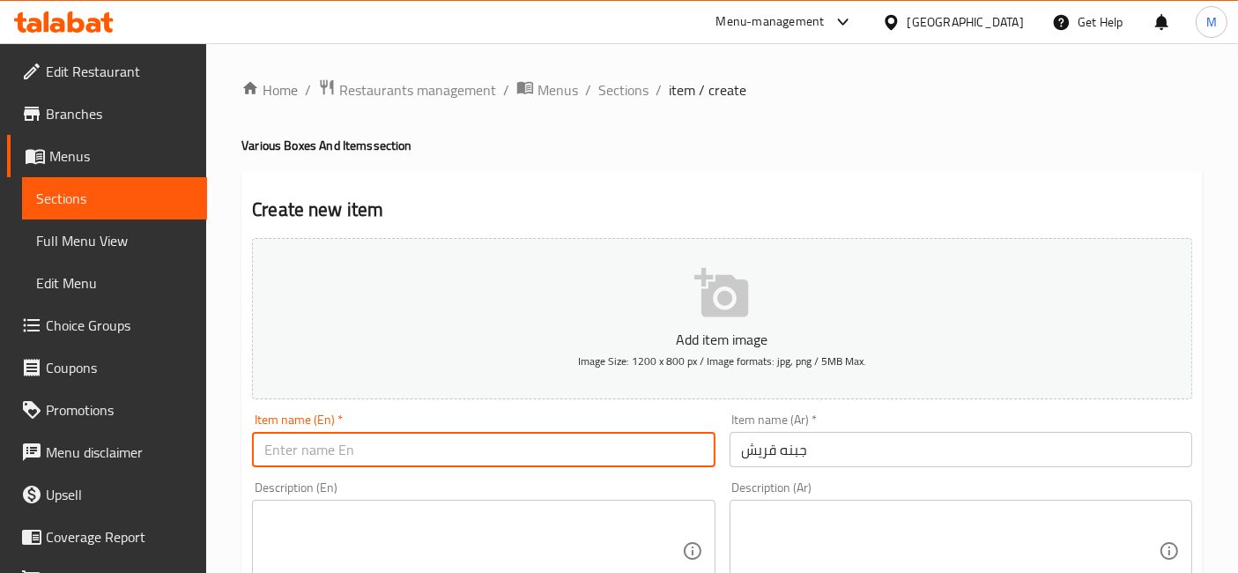
click at [475, 442] on input "text" at bounding box center [483, 449] width 462 height 35
paste input "Cottage cheese"
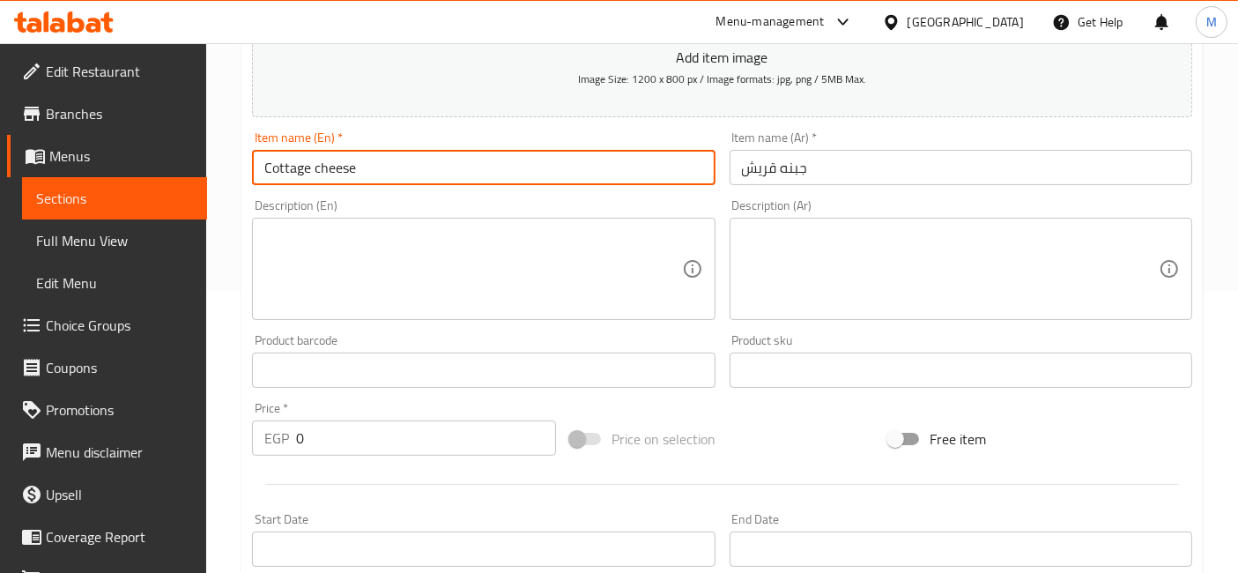
scroll to position [293, 0]
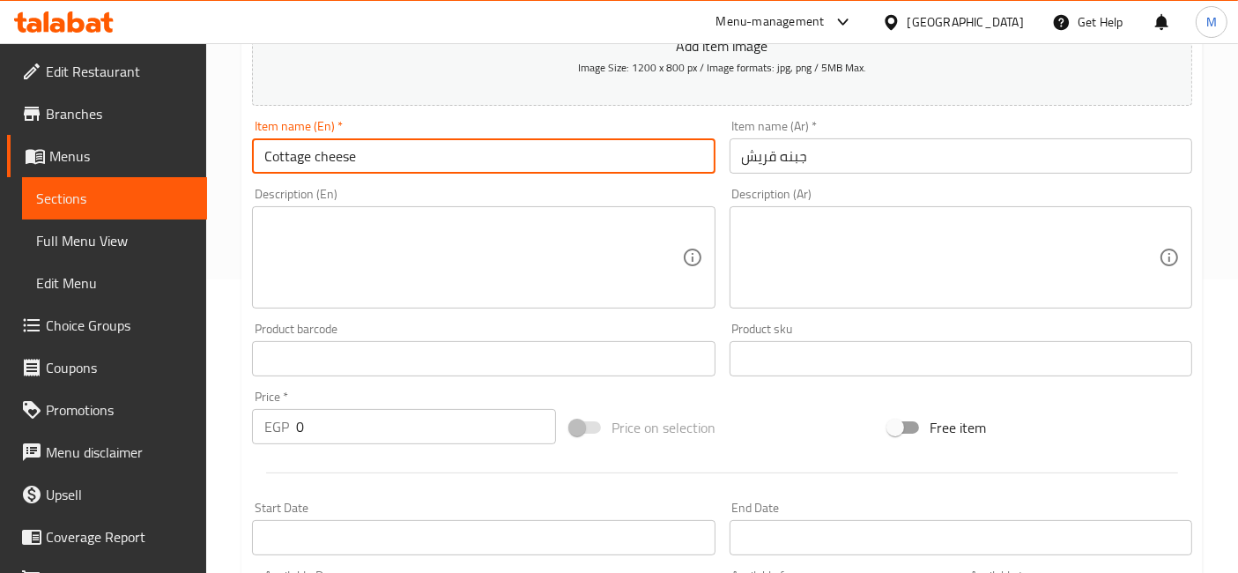
type input "Cottage cheese"
click at [523, 231] on textarea at bounding box center [472, 258] width 417 height 84
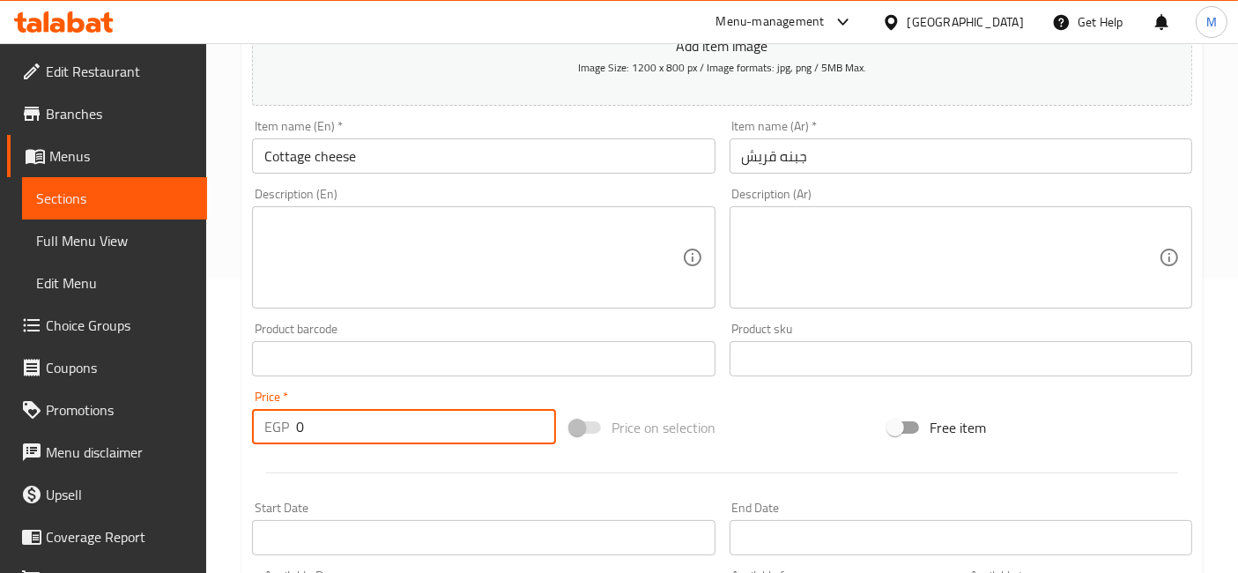
drag, startPoint x: 293, startPoint y: 444, endPoint x: 224, endPoint y: 441, distance: 69.6
click at [224, 441] on div "Home / Restaurants management / Menus / Sections / item / create Various Boxes …" at bounding box center [721, 350] width 1031 height 1201
type input "27"
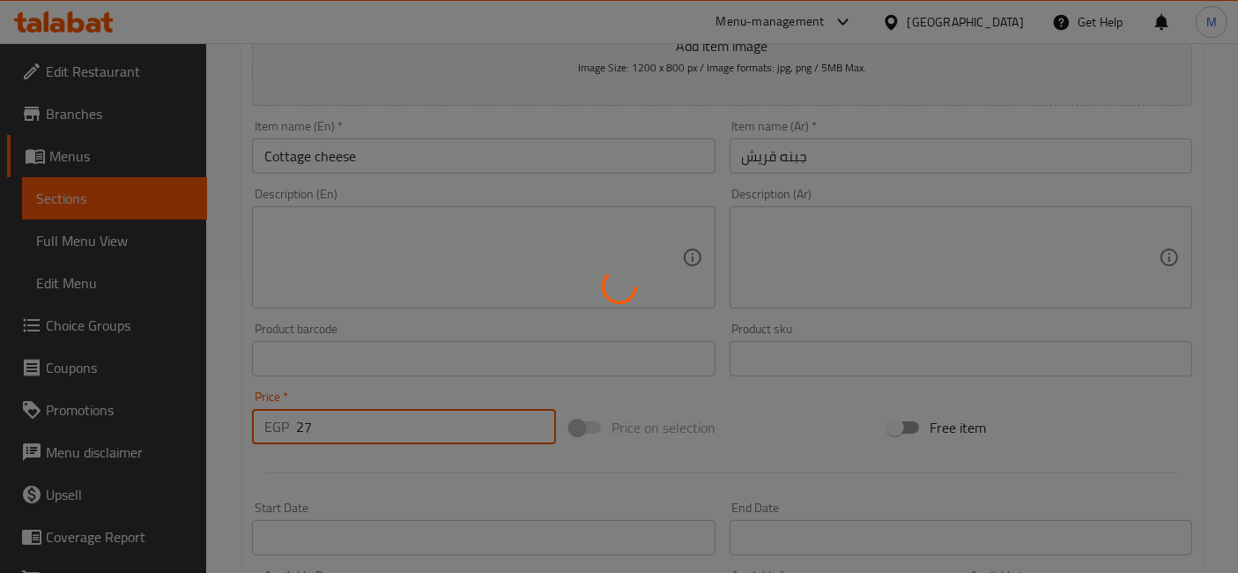
type input "0"
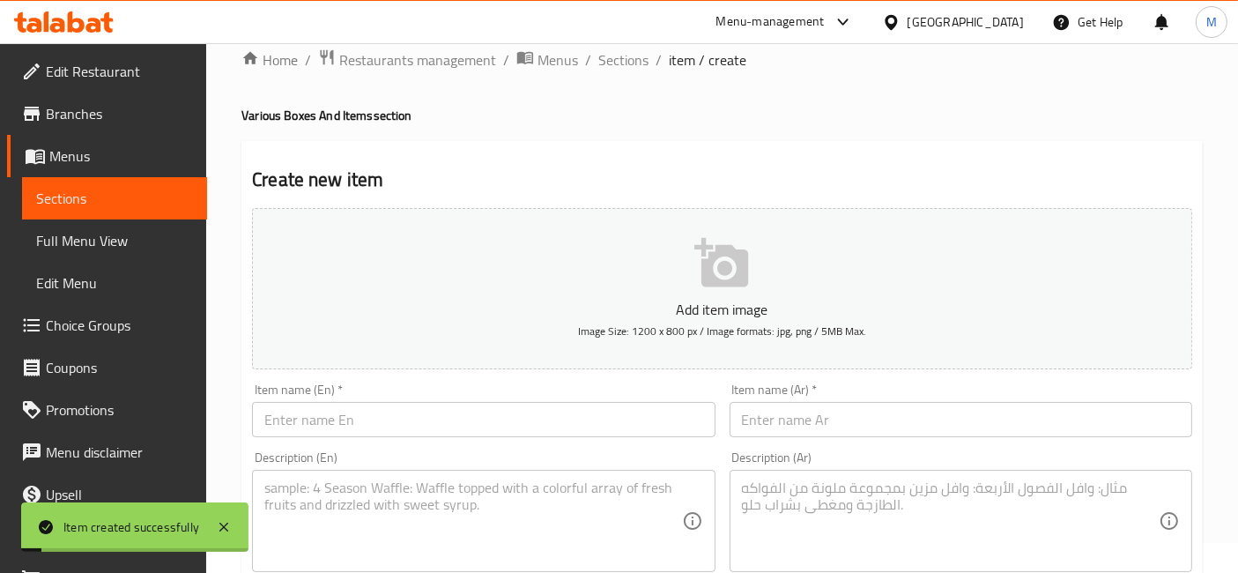
scroll to position [0, 0]
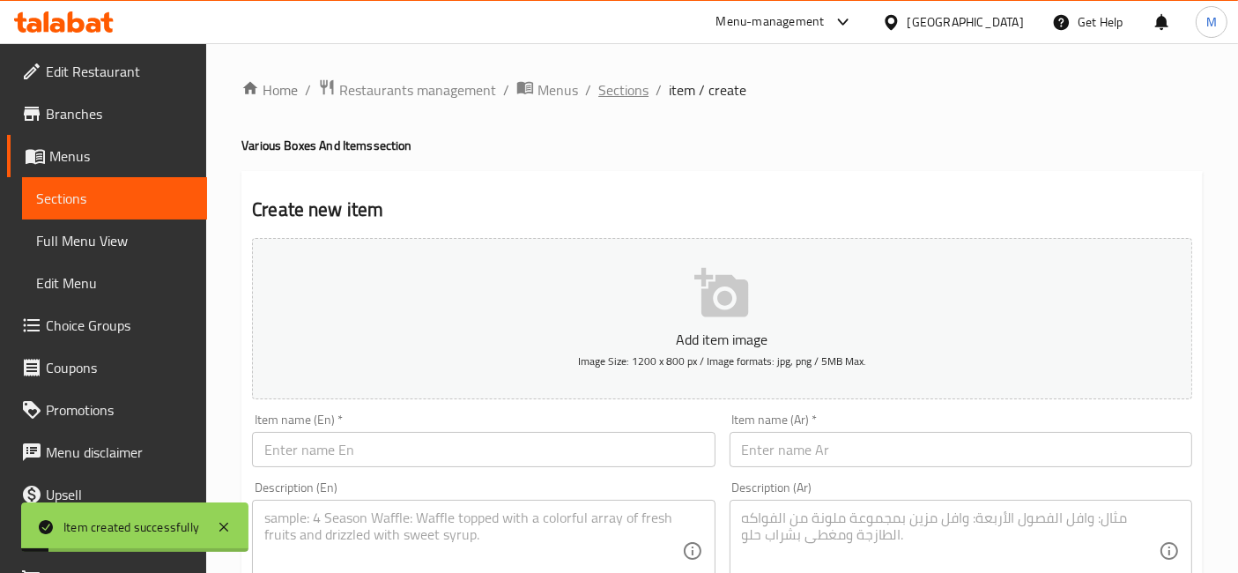
click at [625, 100] on span "Sections" at bounding box center [623, 89] width 50 height 21
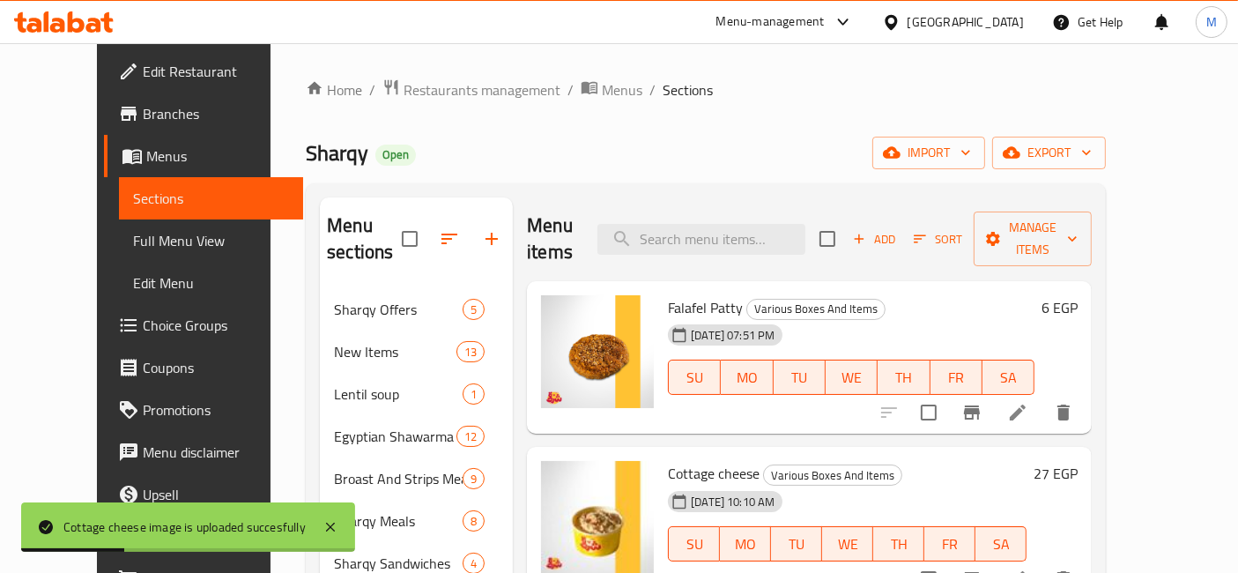
click at [50, 28] on icon at bounding box center [57, 25] width 15 height 15
